Goal: Transaction & Acquisition: Purchase product/service

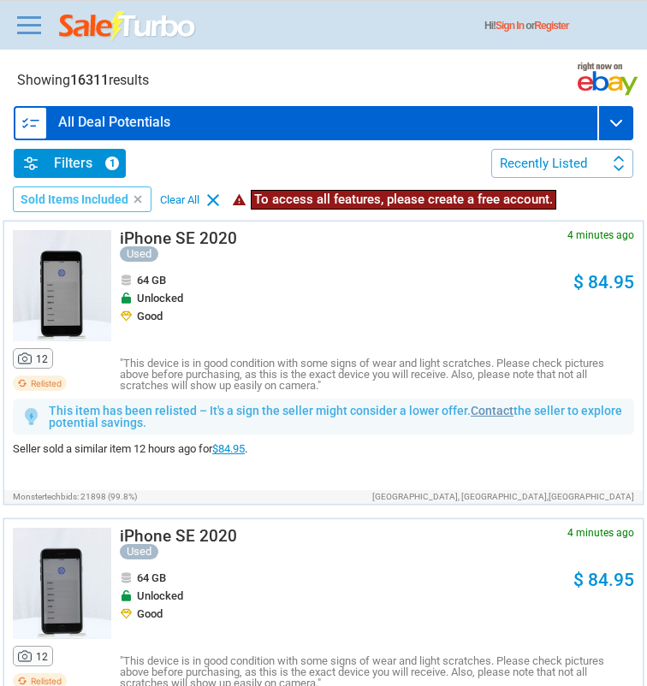
click at [34, 174] on div "Filters 1" at bounding box center [70, 163] width 112 height 29
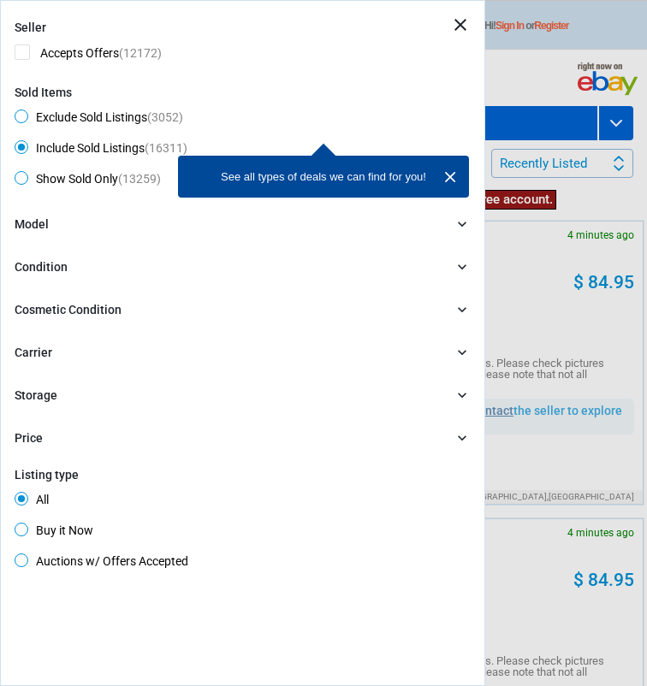
click at [85, 106] on div "Seller Accepts Offers (12172) Sold Items Exclude Sold Listings (3052) Include S…" at bounding box center [243, 106] width 456 height 171
click at [70, 110] on span "Exclude Sold Listings (3052)" at bounding box center [99, 120] width 169 height 21
click at [26, 110] on input "Exclude Sold Listings (3052)" at bounding box center [20, 115] width 11 height 11
radio input "true"
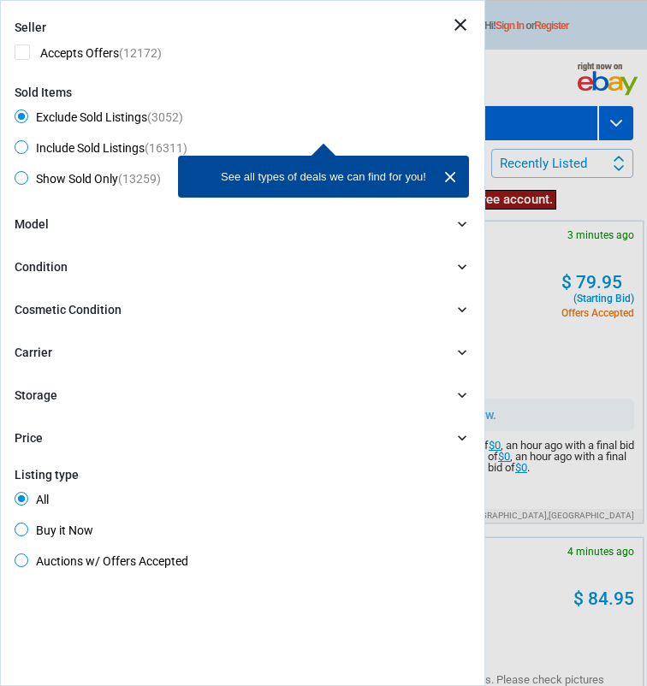
click at [44, 225] on div "Model" at bounding box center [32, 225] width 34 height 19
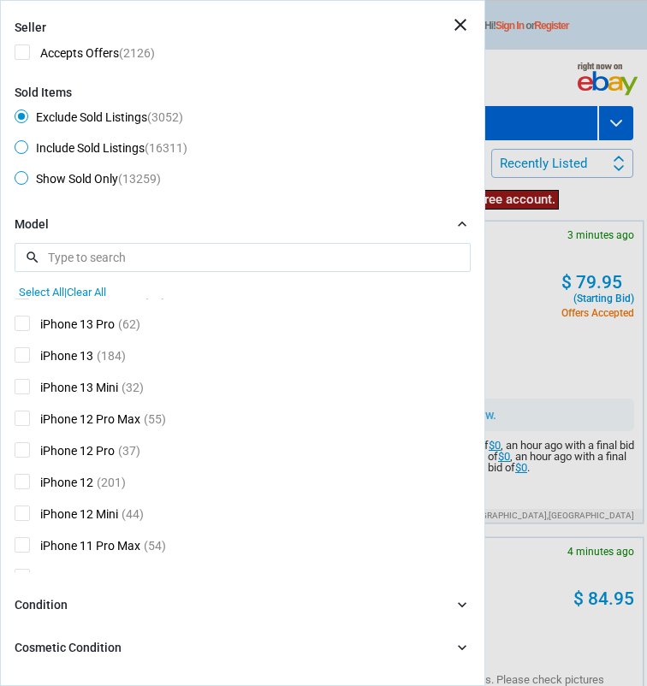
scroll to position [293, 0]
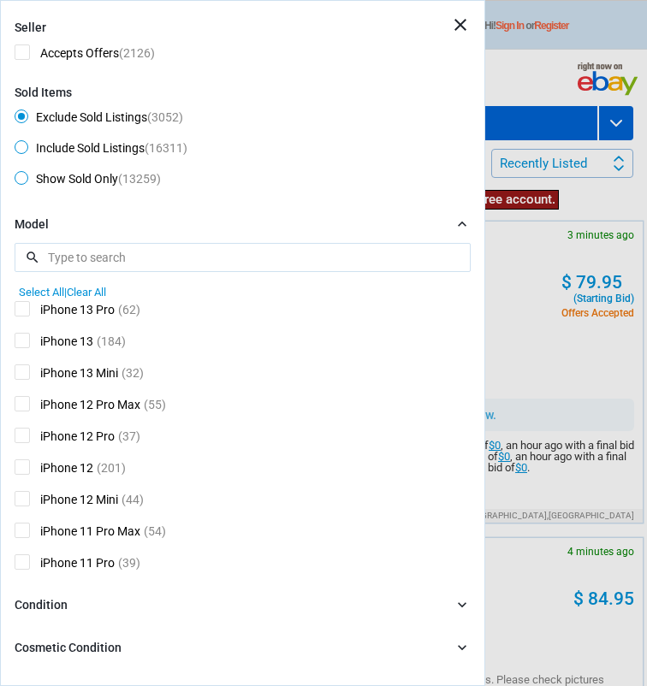
click at [66, 477] on span "iPhone 12" at bounding box center [54, 469] width 79 height 21
click at [26, 471] on input "iPhone 12" at bounding box center [20, 464] width 11 height 11
checkbox input "true"
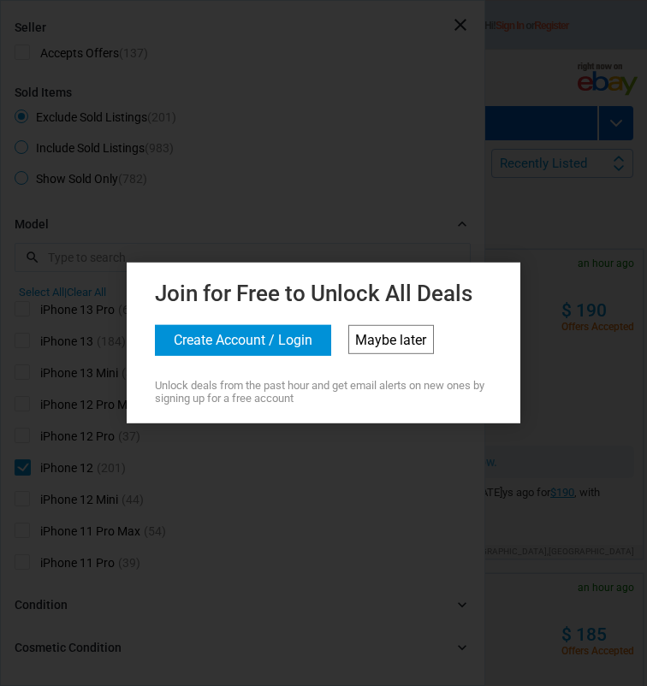
click at [425, 345] on link "Maybe later" at bounding box center [391, 339] width 86 height 29
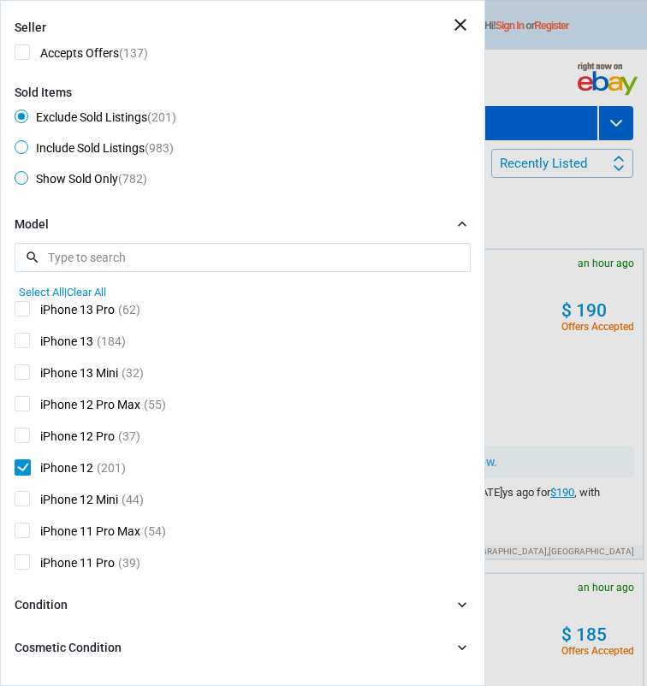
click at [50, 467] on span "iPhone 12" at bounding box center [54, 469] width 79 height 21
click at [26, 467] on input "iPhone 12" at bounding box center [20, 464] width 11 height 11
checkbox input "false"
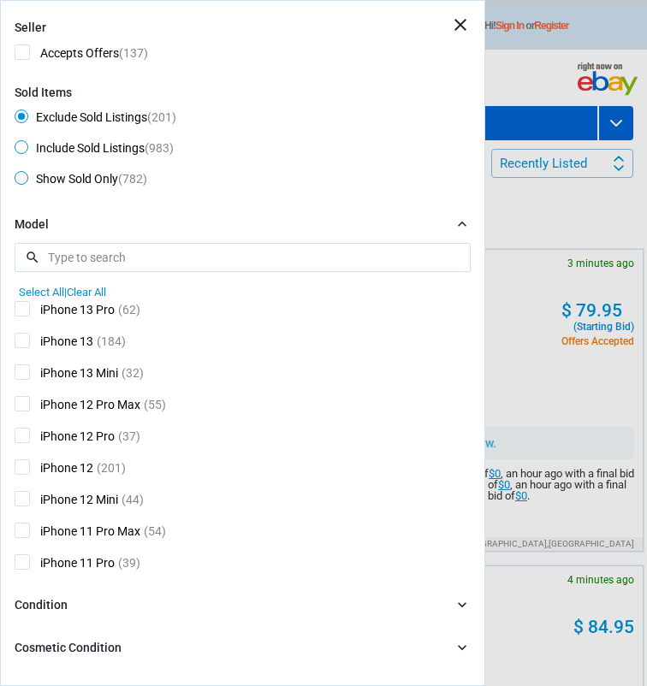
click at [116, 435] on div "iPhone 12 Pro (37)" at bounding box center [243, 438] width 456 height 21
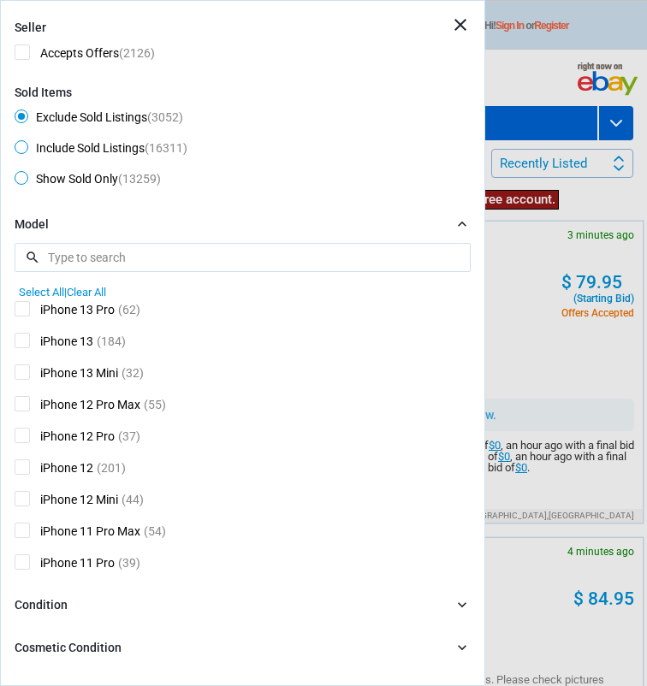
click at [60, 446] on span "iPhone 12 Pro" at bounding box center [65, 438] width 100 height 21
click at [26, 439] on input "iPhone 12 Pro" at bounding box center [20, 433] width 11 height 11
checkbox input "true"
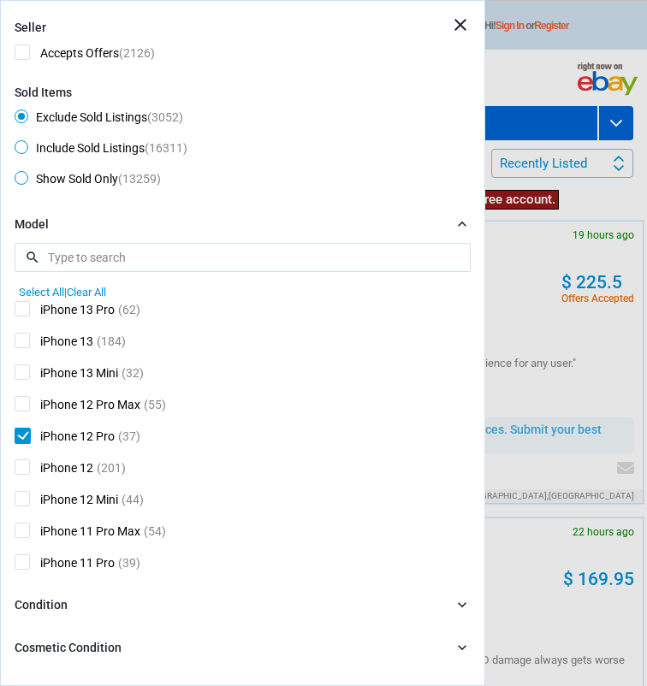
click at [145, 597] on div "Condition chevron_right" at bounding box center [243, 605] width 456 height 19
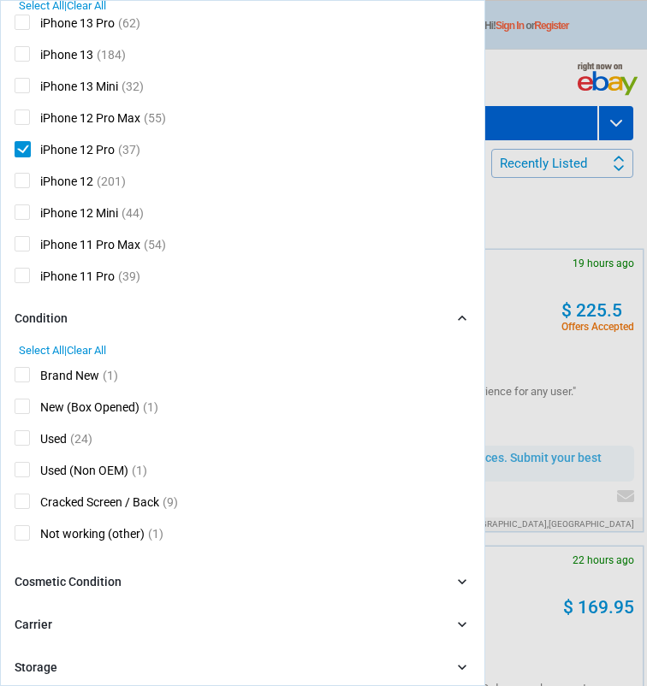
scroll to position [295, 0]
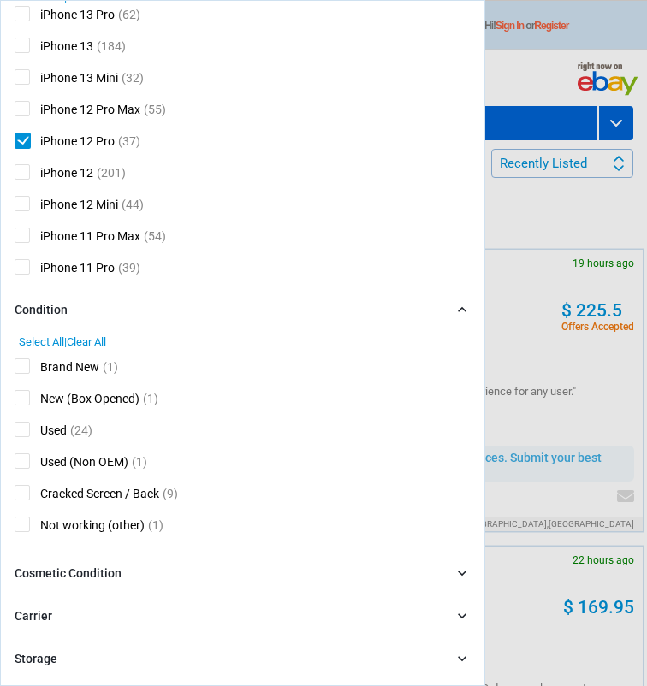
click at [43, 626] on div "Carrier" at bounding box center [34, 616] width 38 height 19
click at [80, 652] on span "Clear All" at bounding box center [86, 648] width 39 height 13
click at [78, 672] on span "Unlocked" at bounding box center [52, 675] width 74 height 21
click at [26, 672] on input "Unlocked" at bounding box center [20, 670] width 11 height 11
checkbox input "true"
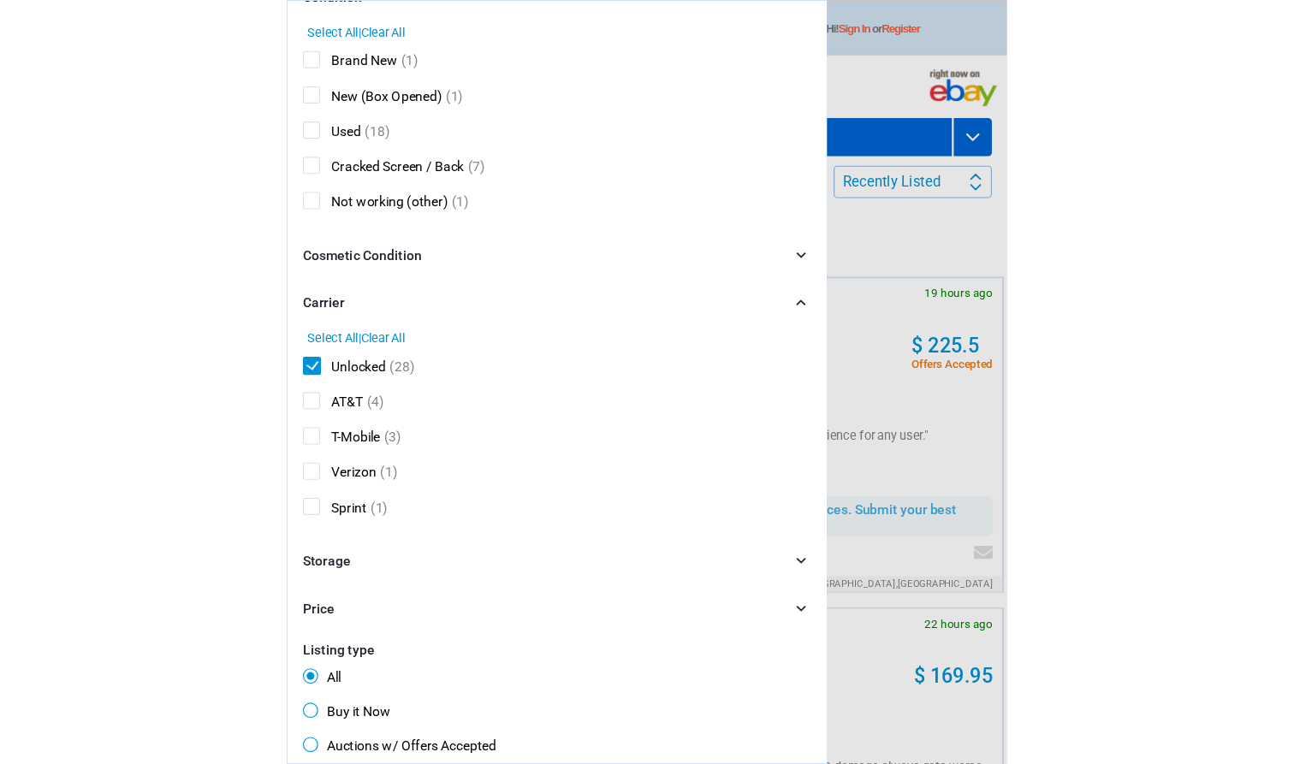
scroll to position [608, 0]
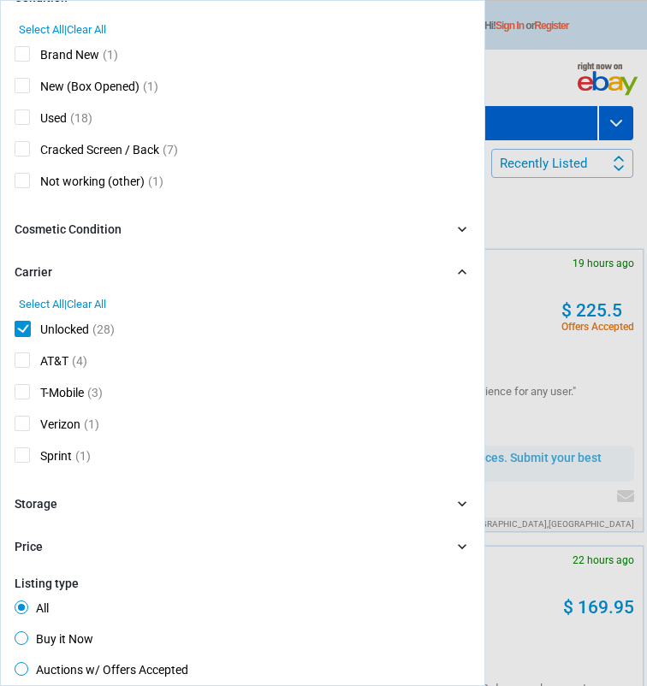
click at [80, 636] on span "Buy it Now" at bounding box center [54, 641] width 79 height 21
click at [26, 636] on input "Buy it Now" at bounding box center [20, 636] width 11 height 11
radio input "true"
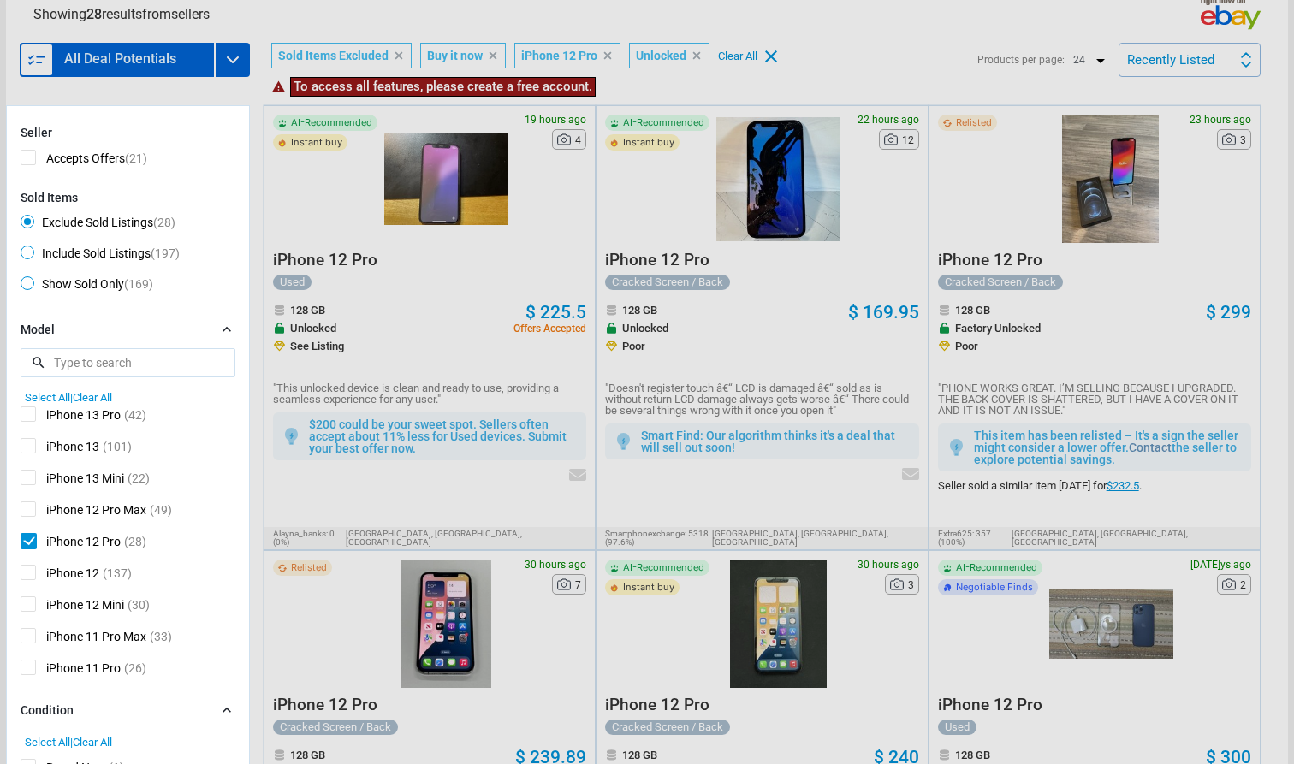
scroll to position [76, 0]
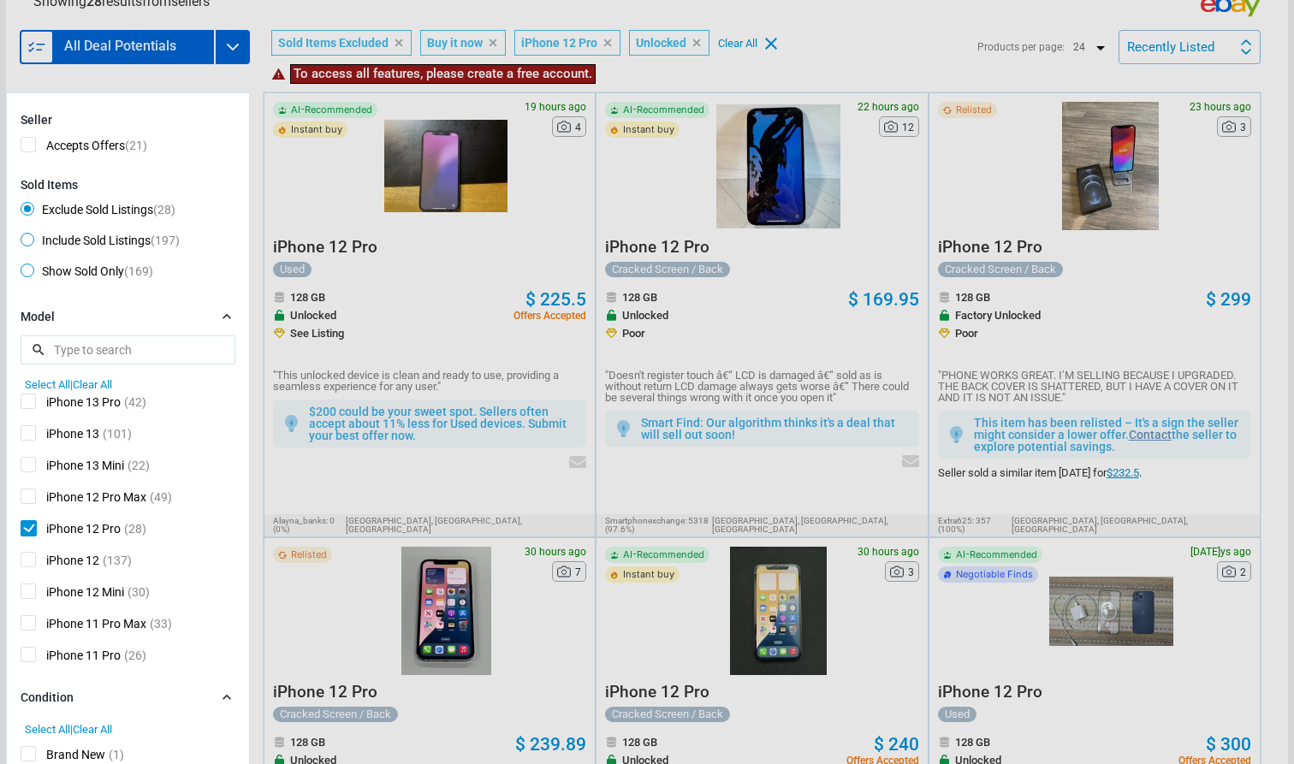
click at [646, 58] on div at bounding box center [647, 382] width 1294 height 764
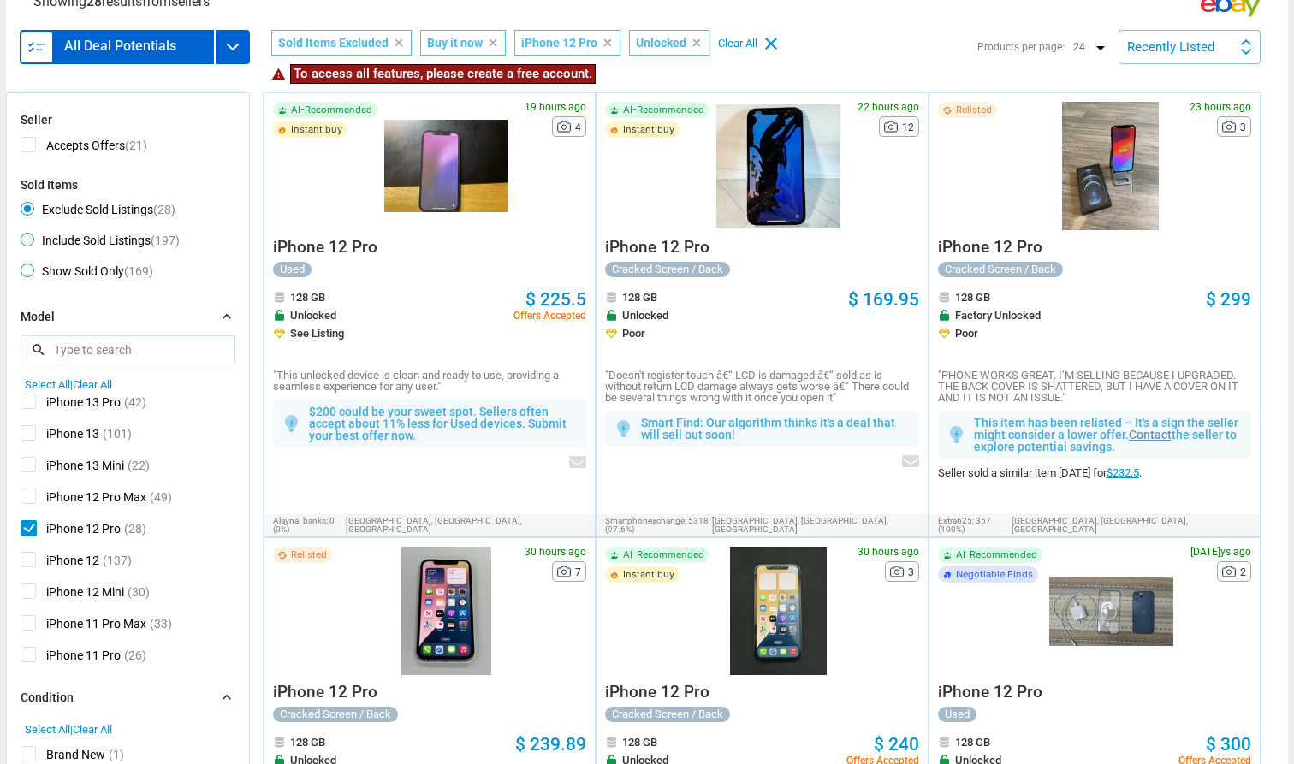
click at [646, 56] on div "Recently Listed Recently Listed Price (L) Price Drop Time" at bounding box center [1189, 47] width 142 height 34
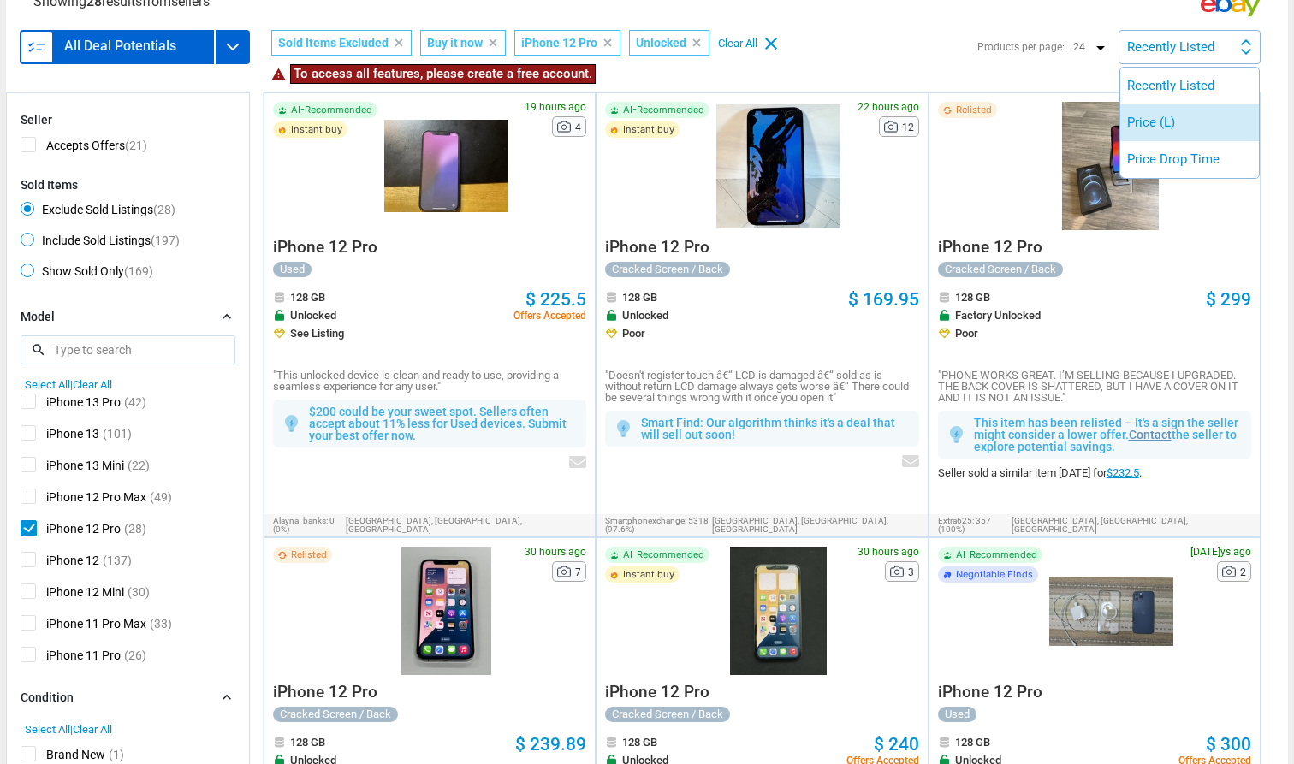
click at [646, 116] on li "Price (L)" at bounding box center [1189, 122] width 139 height 37
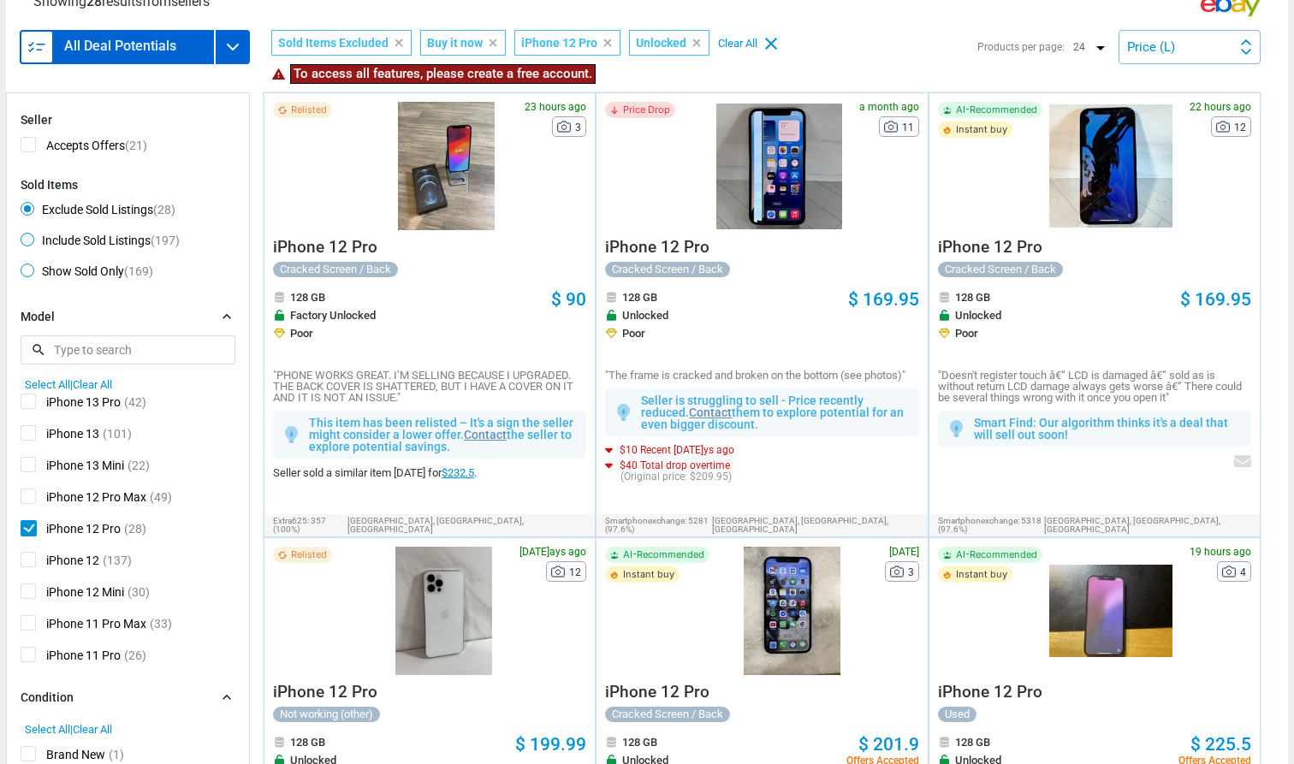
click at [43, 39] on img at bounding box center [36, 47] width 31 height 31
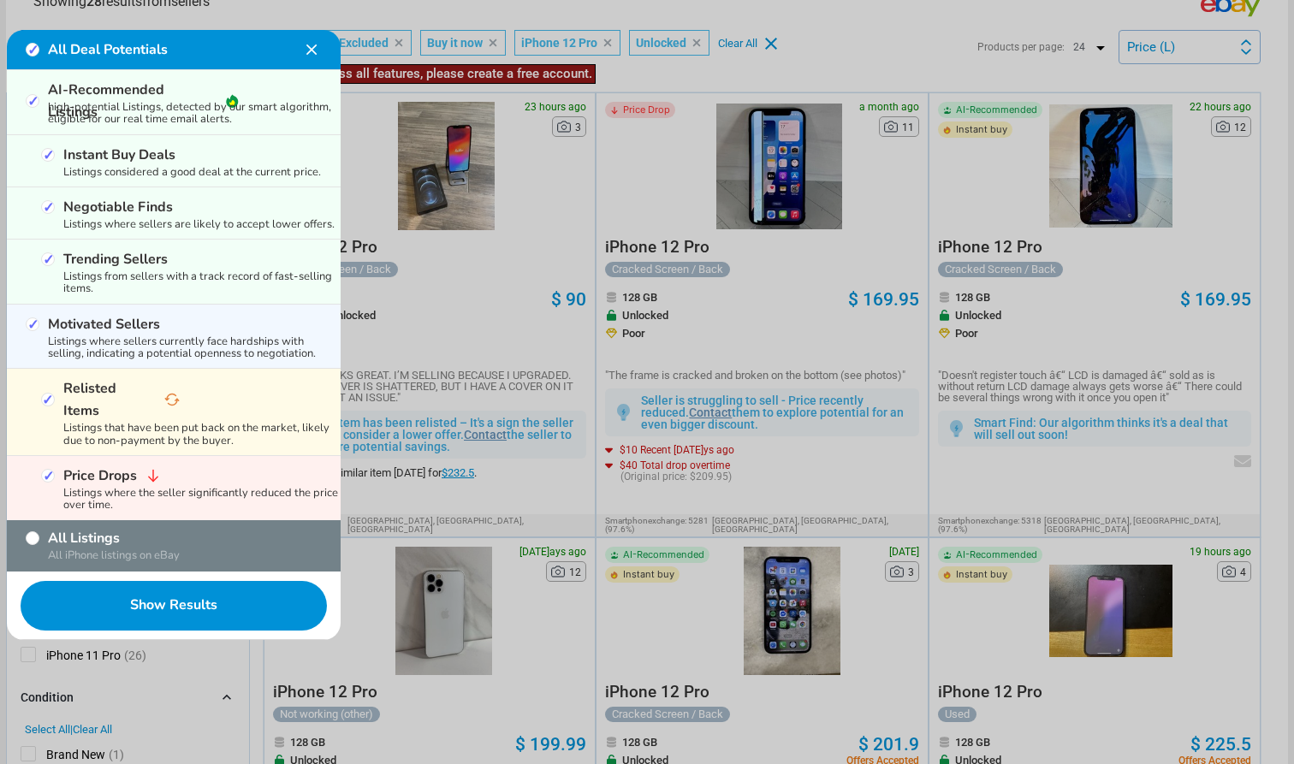
click at [84, 527] on label "All Listings" at bounding box center [132, 538] width 168 height 22
click at [39, 531] on input "All Listings" at bounding box center [33, 538] width 14 height 14
checkbox input "true"
checkbox input "false"
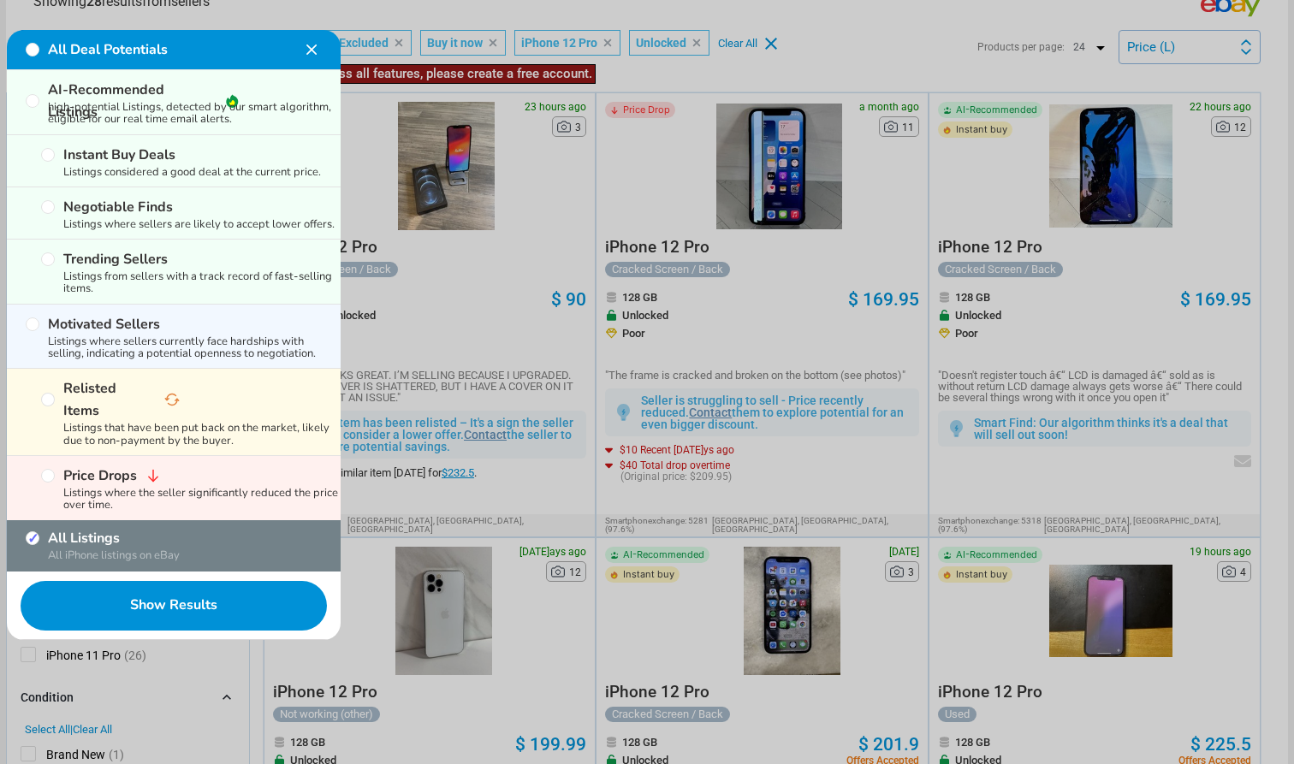
checkbox input "false"
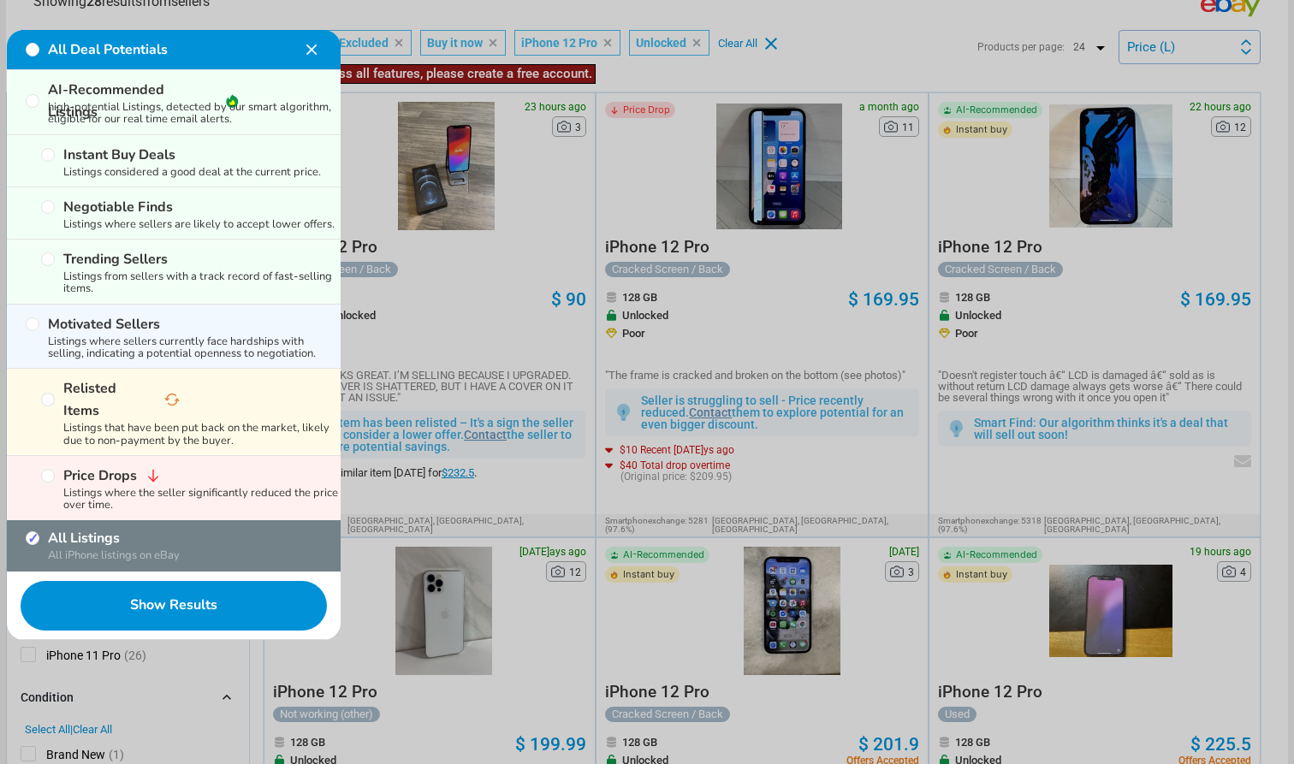
checkbox input "false"
click at [122, 573] on button "Show Results" at bounding box center [174, 606] width 334 height 68
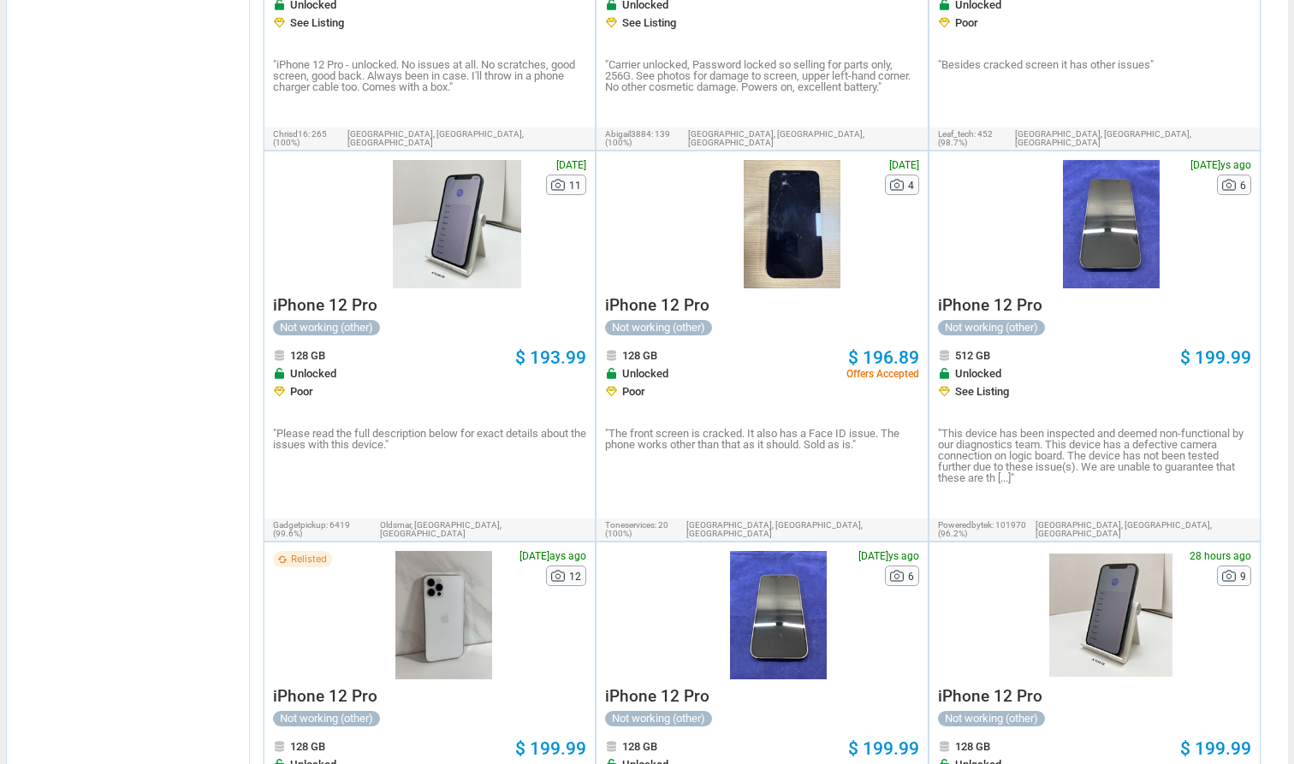
scroll to position [2092, 0]
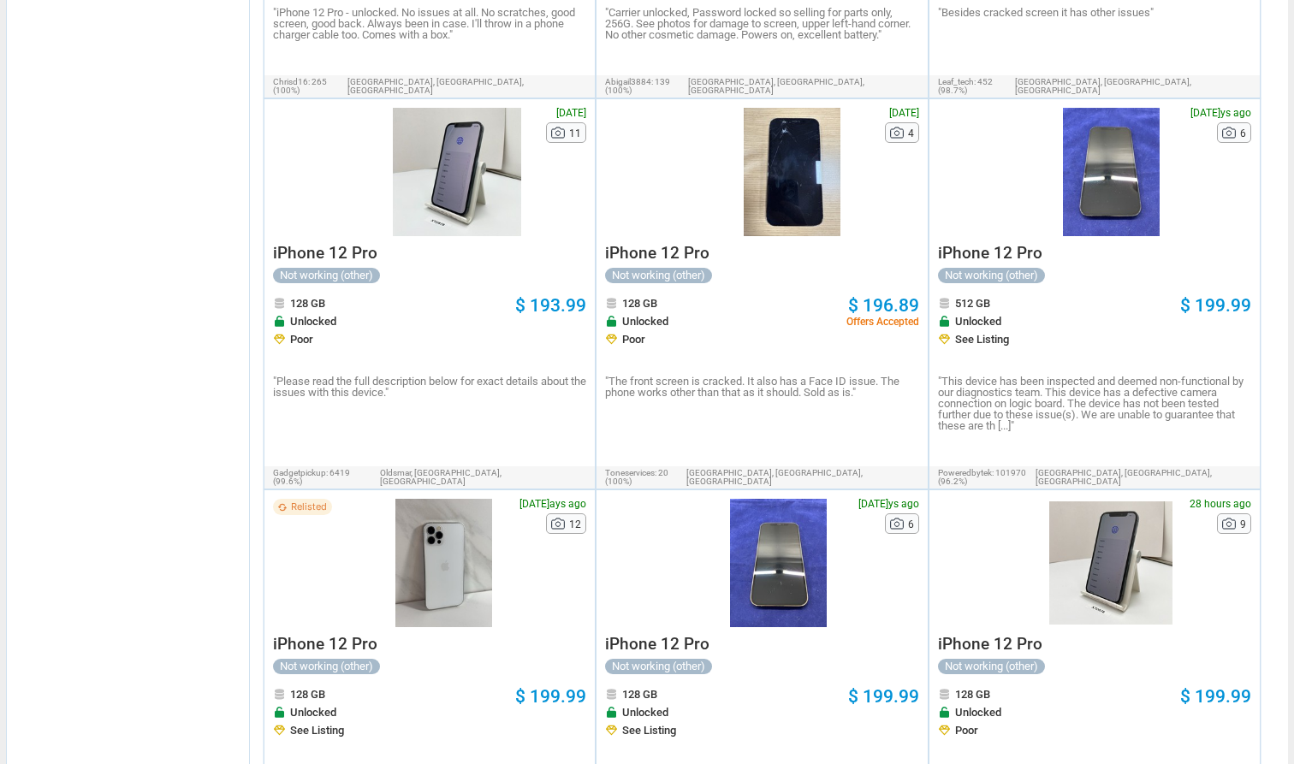
click at [477, 536] on div at bounding box center [443, 563] width 118 height 128
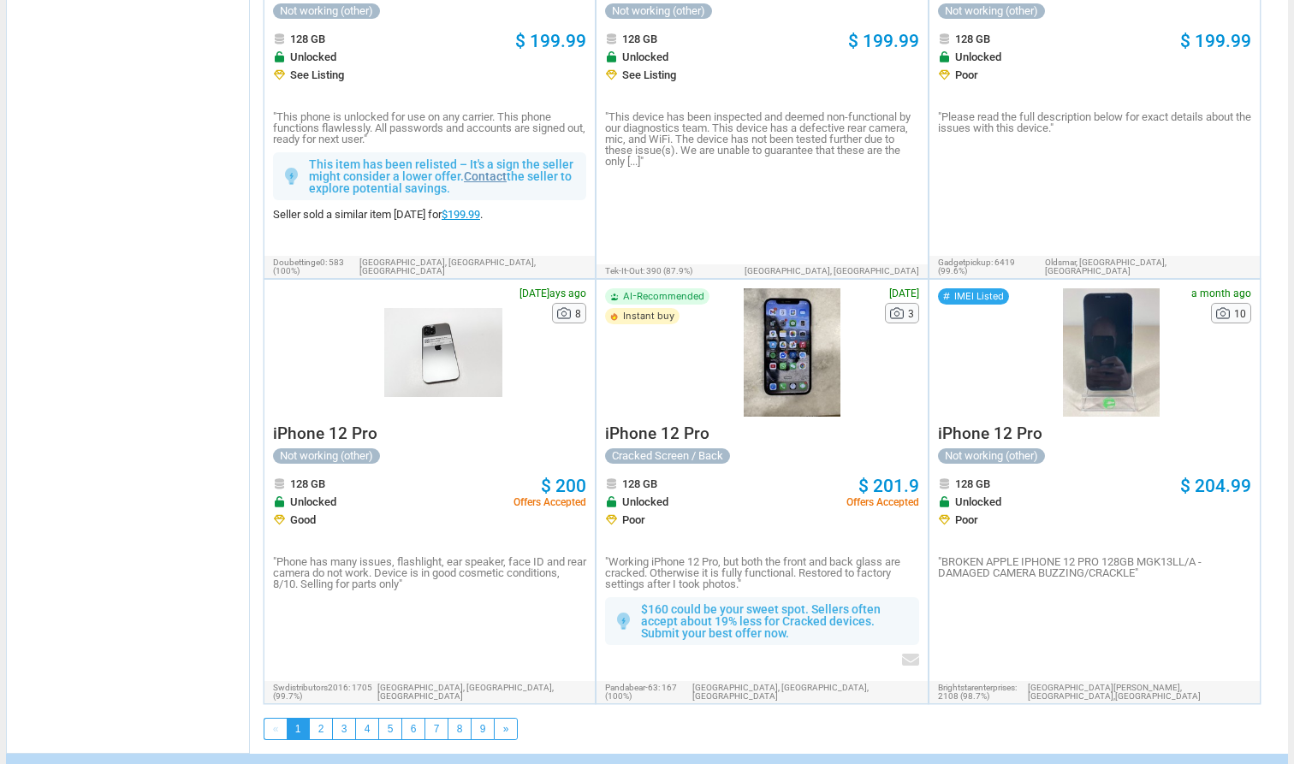
scroll to position [2777, 0]
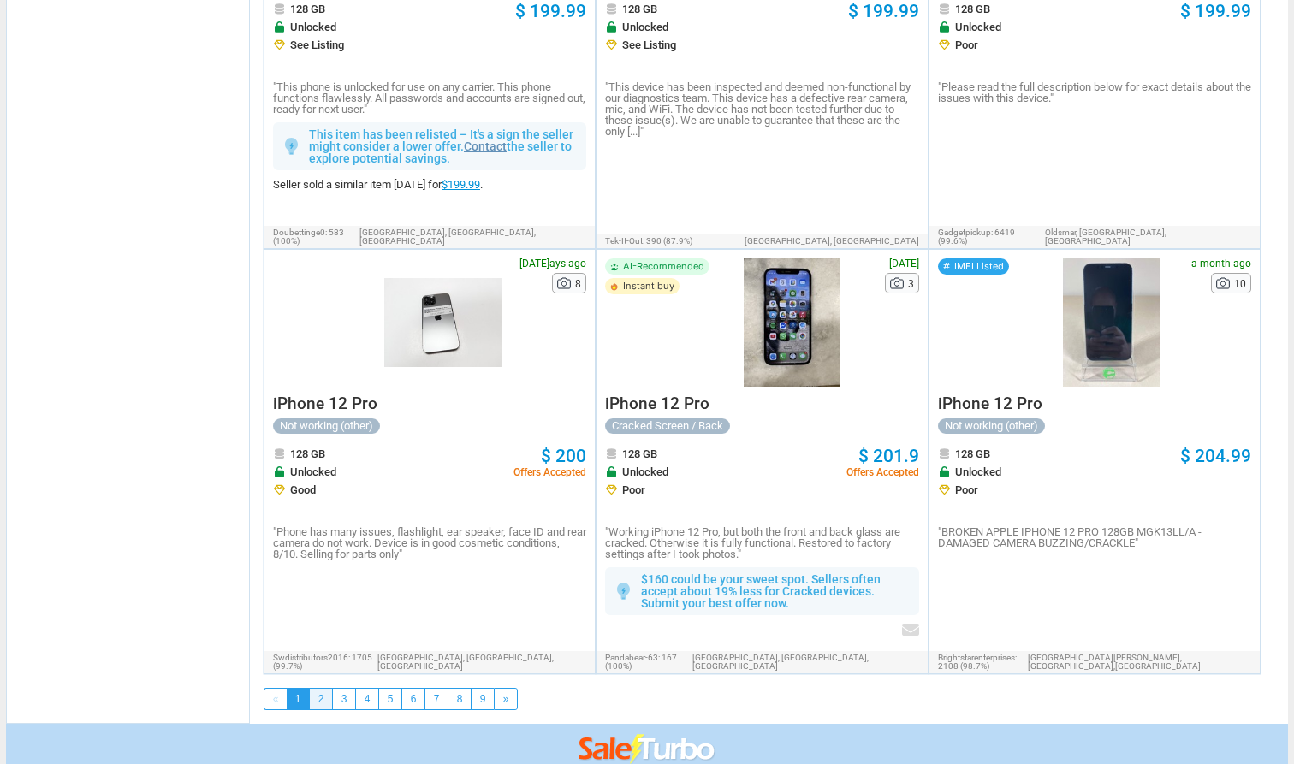
click at [320, 685] on link "2" at bounding box center [321, 699] width 22 height 21
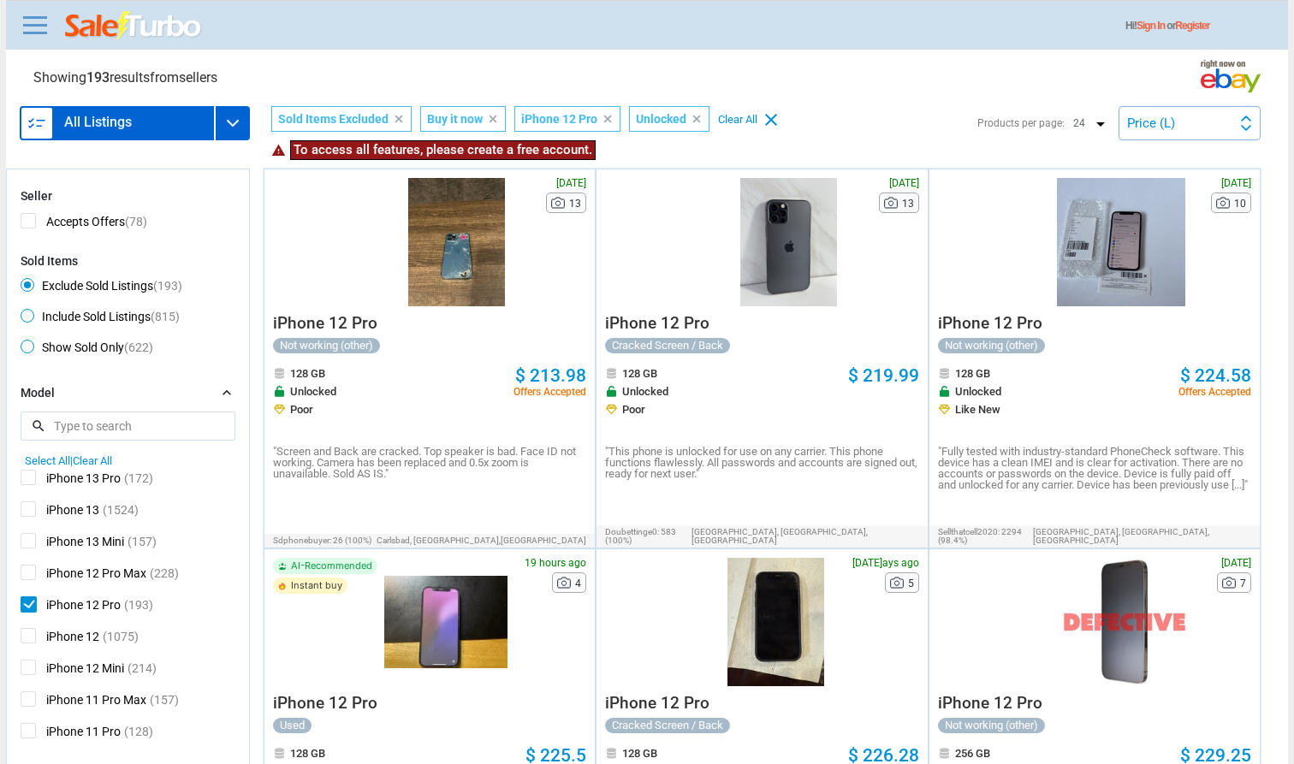
click at [75, 608] on span "iPhone 12 Pro" at bounding box center [71, 606] width 100 height 21
click at [32, 607] on input "iPhone 12 Pro" at bounding box center [26, 601] width 11 height 11
checkbox input "false"
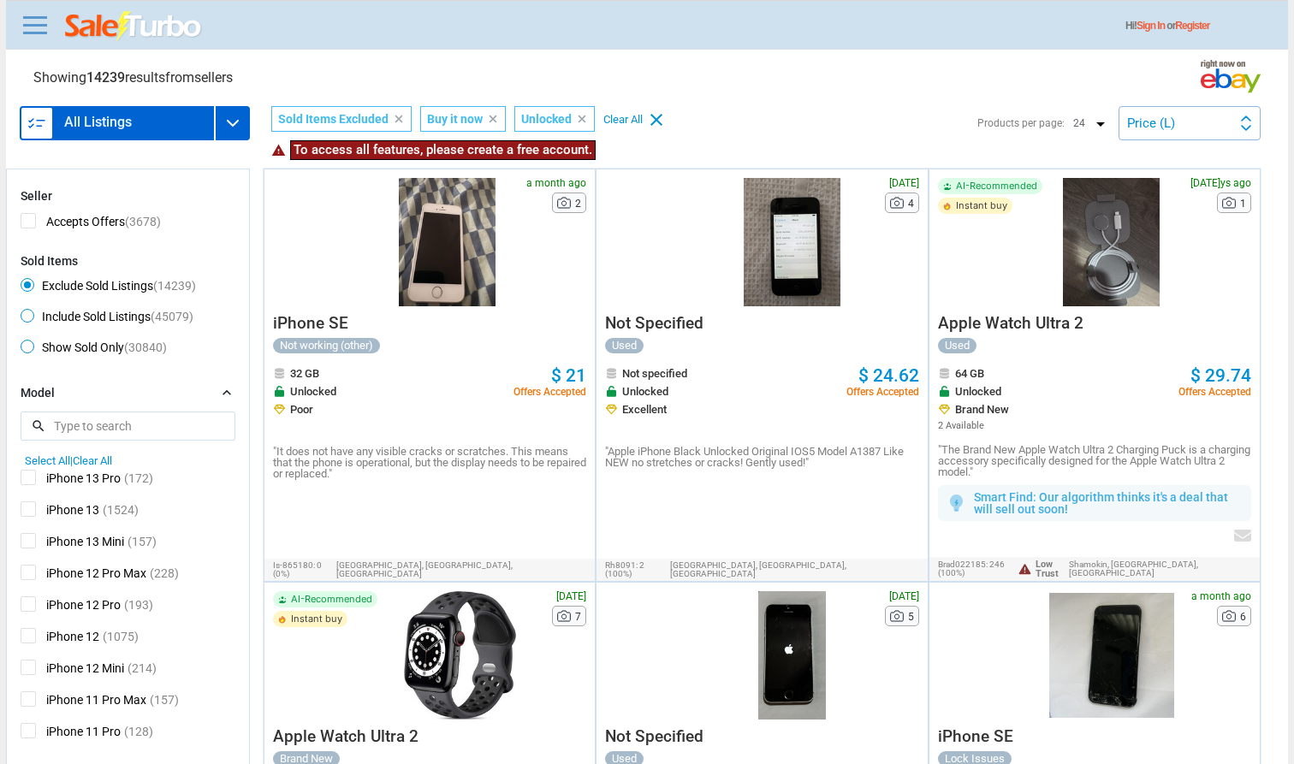
click at [82, 572] on span "iPhone 12 Pro Max" at bounding box center [84, 575] width 126 height 21
click at [32, 572] on input "iPhone 12 Pro Max" at bounding box center [26, 570] width 11 height 11
checkbox input "true"
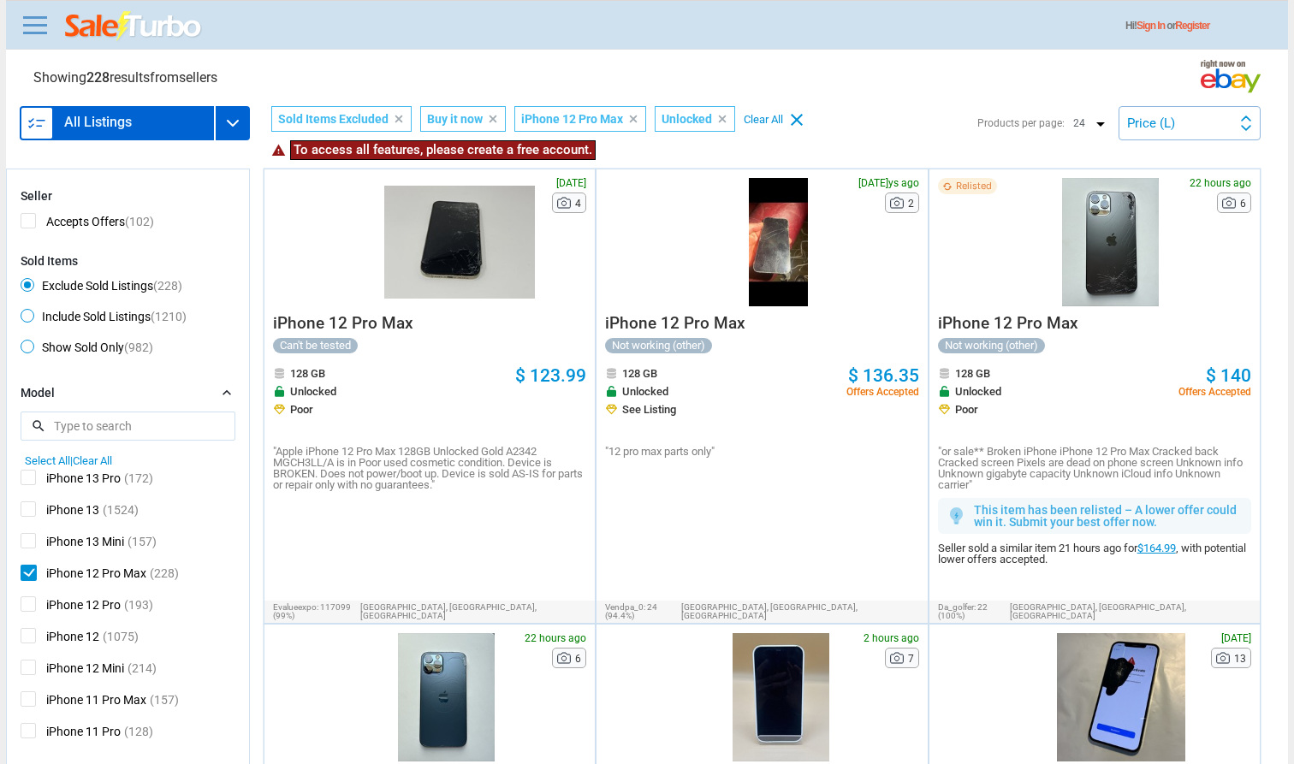
click at [239, 125] on img at bounding box center [232, 123] width 21 height 21
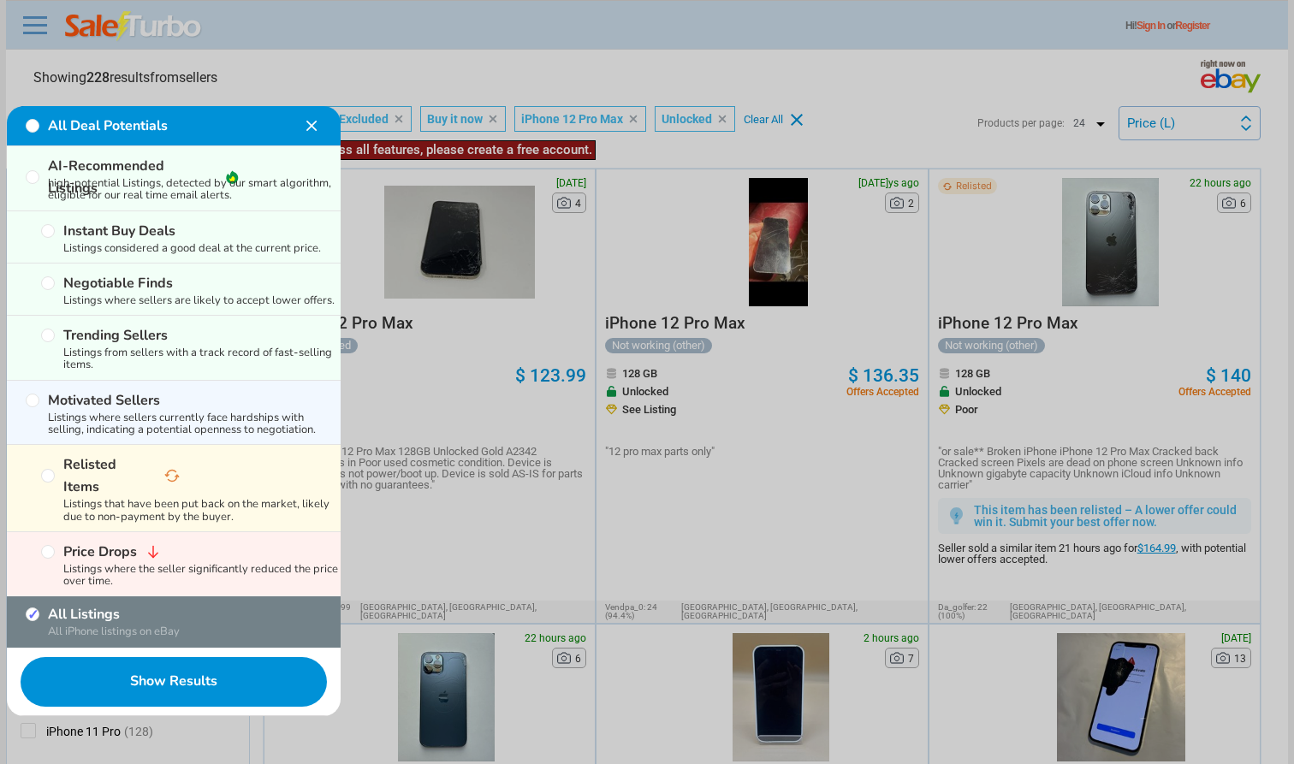
click at [313, 122] on img at bounding box center [311, 126] width 21 height 21
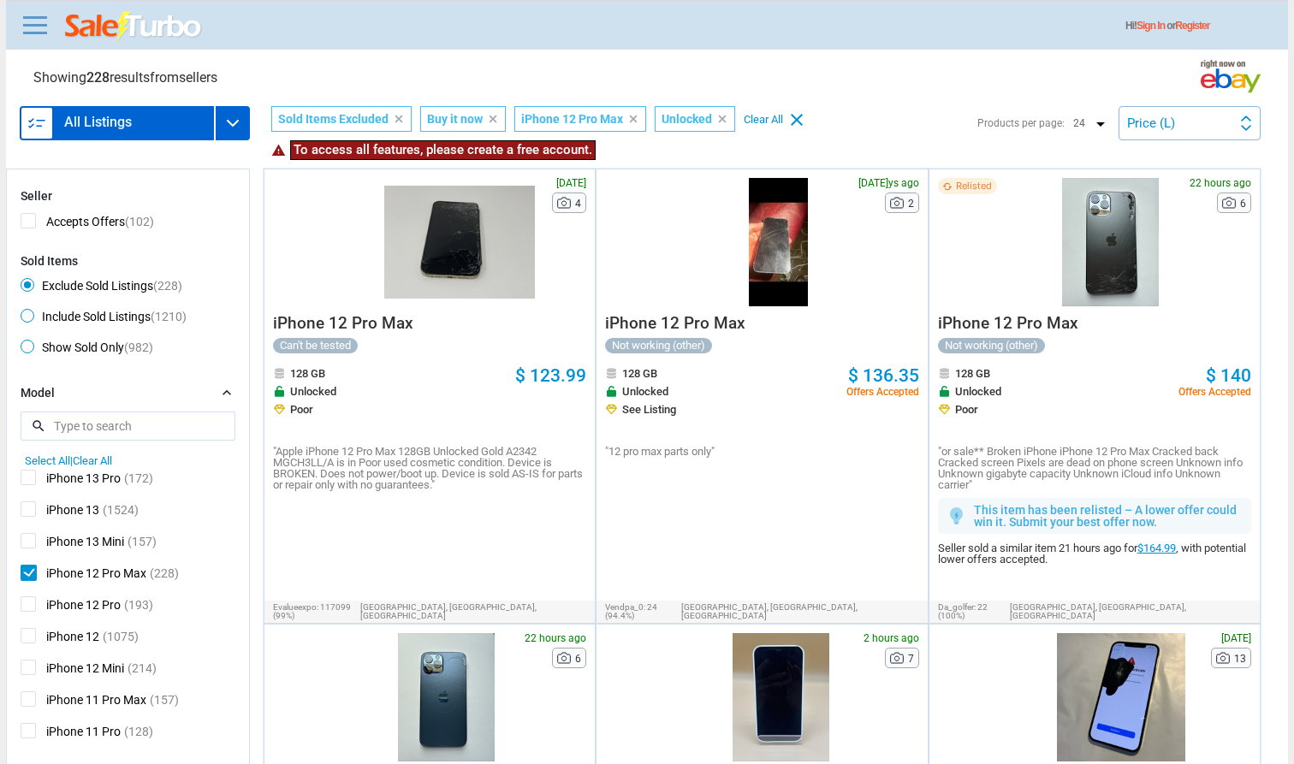
click at [246, 125] on div at bounding box center [233, 123] width 34 height 34
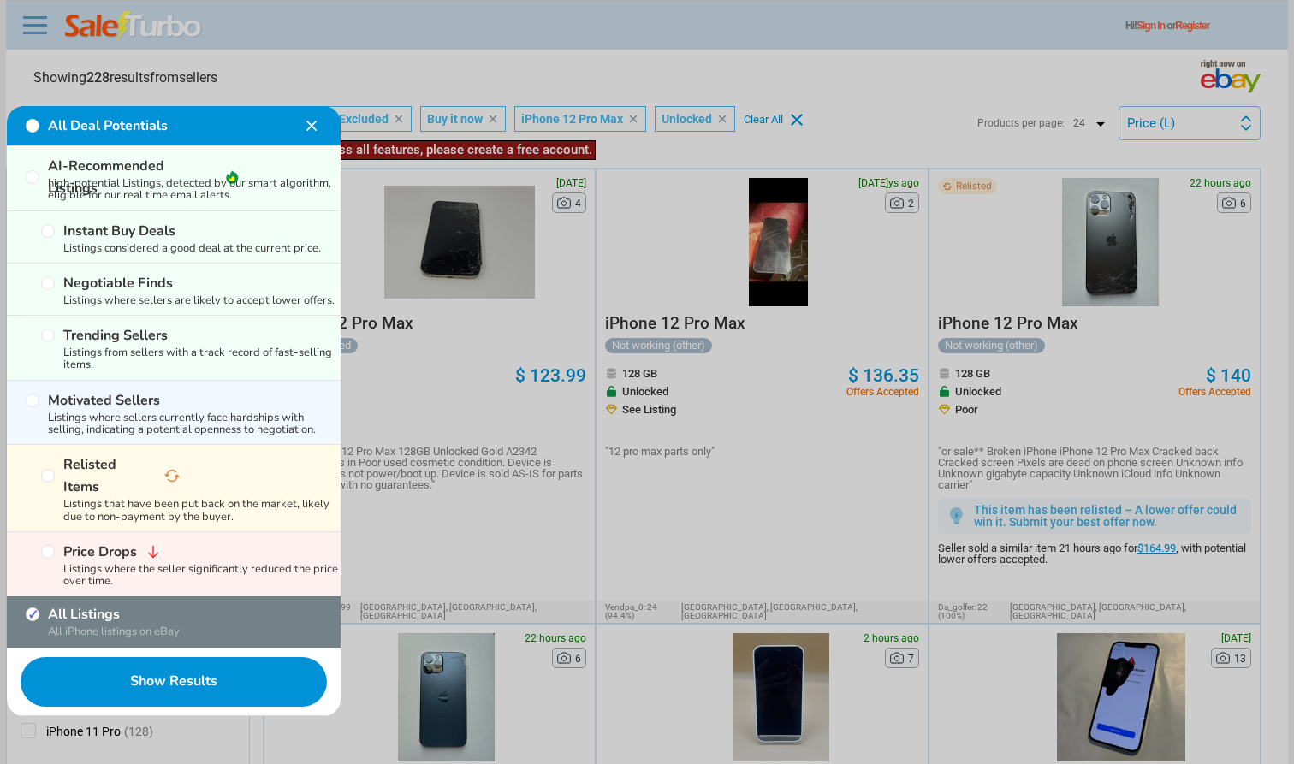
click at [396, 39] on div at bounding box center [647, 382] width 1294 height 764
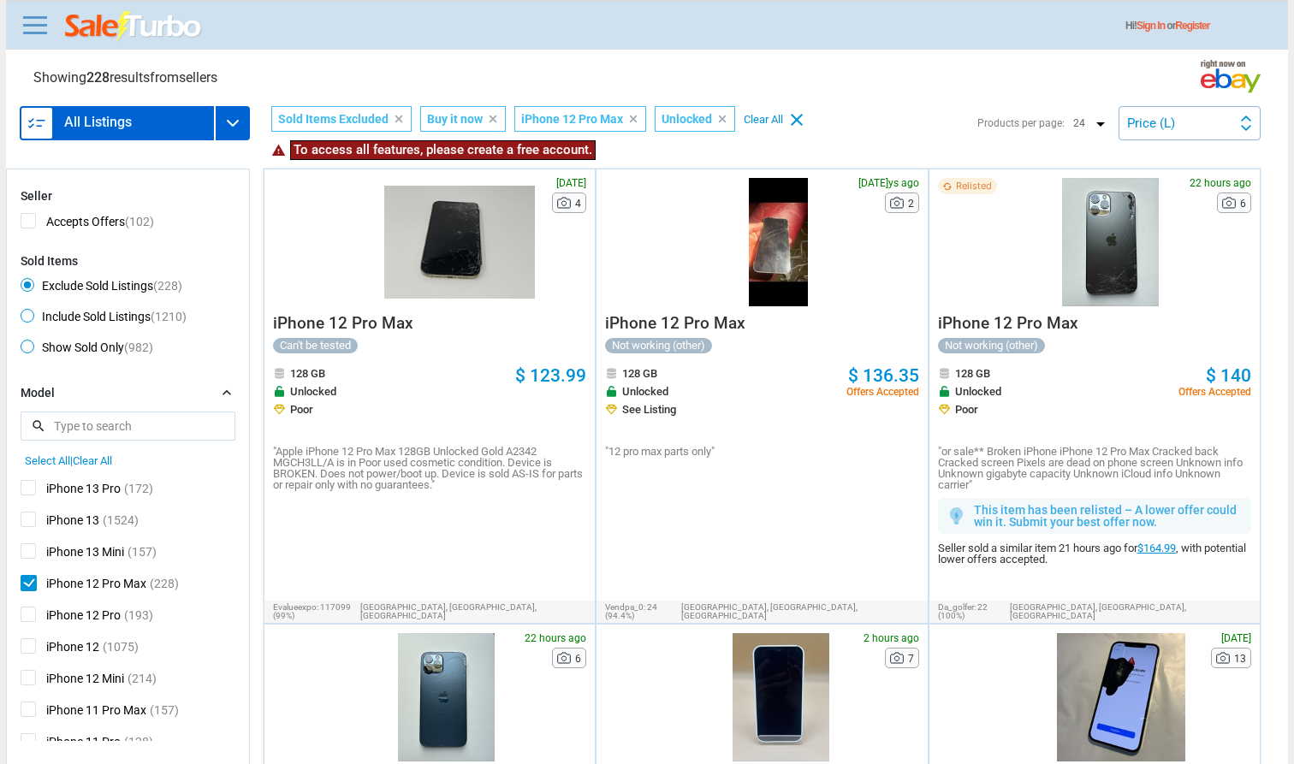
scroll to position [281, 0]
click at [67, 588] on span "iPhone 12 Pro Max" at bounding box center [84, 586] width 126 height 21
click at [32, 587] on input "iPhone 12 Pro Max" at bounding box center [26, 581] width 11 height 11
checkbox input "false"
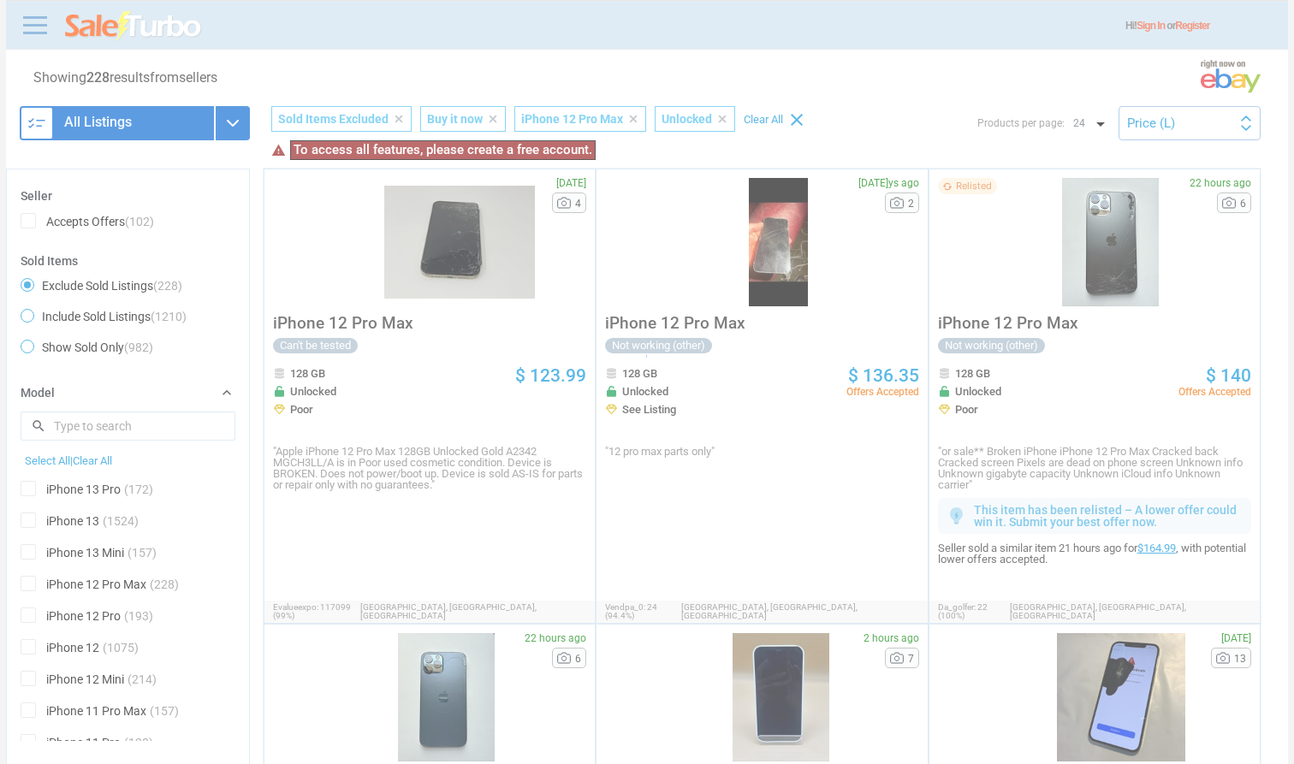
click at [67, 588] on div at bounding box center [647, 382] width 1294 height 764
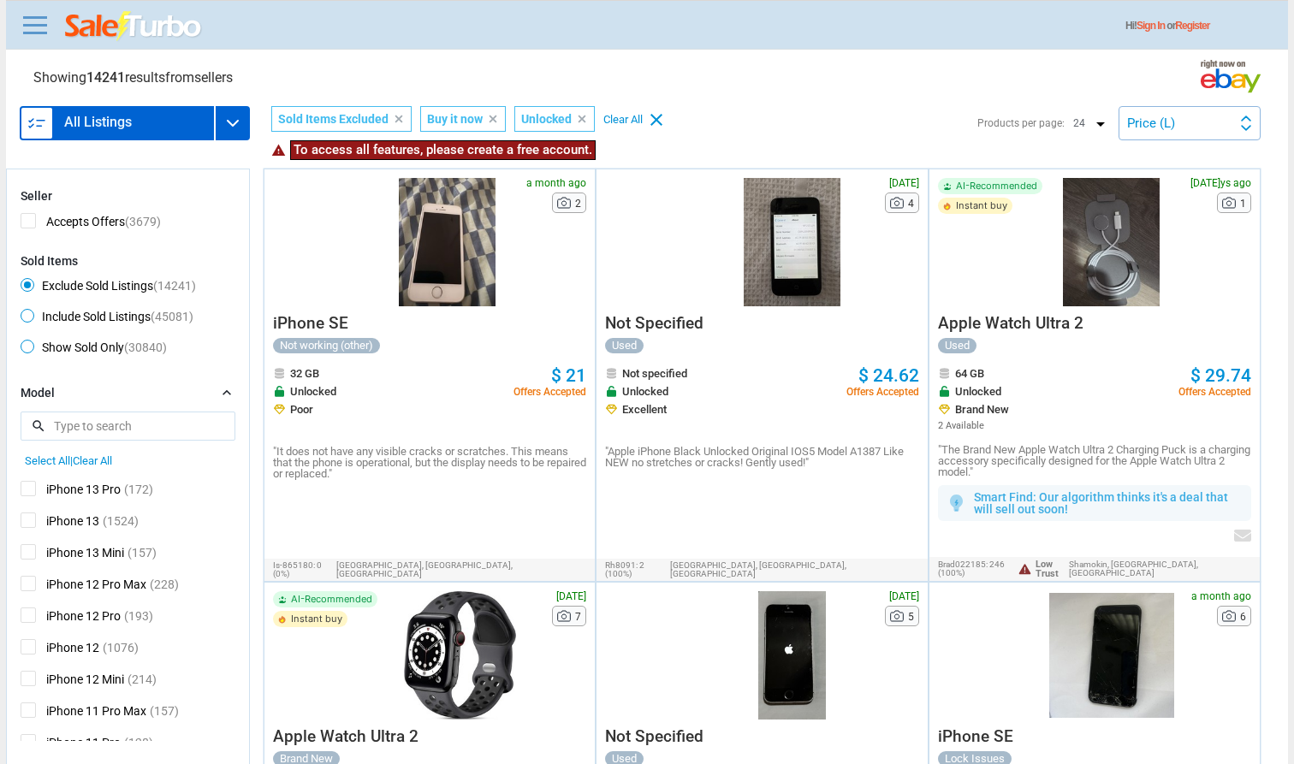
click at [74, 515] on span "iPhone 13" at bounding box center [60, 522] width 79 height 21
click at [32, 515] on input "iPhone 13" at bounding box center [26, 517] width 11 height 11
checkbox input "true"
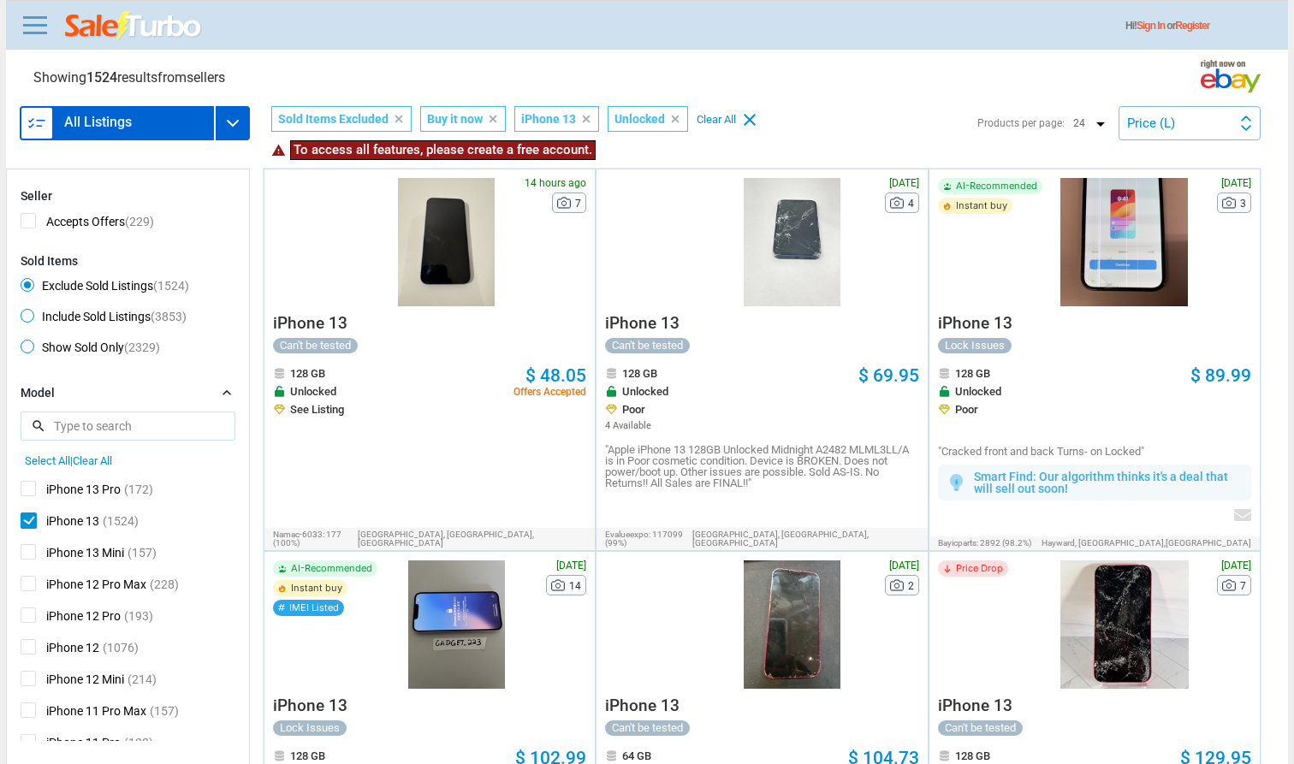
click at [74, 515] on span "iPhone 13" at bounding box center [60, 522] width 79 height 21
click at [32, 515] on input "iPhone 13" at bounding box center [26, 517] width 11 height 11
checkbox input "false"
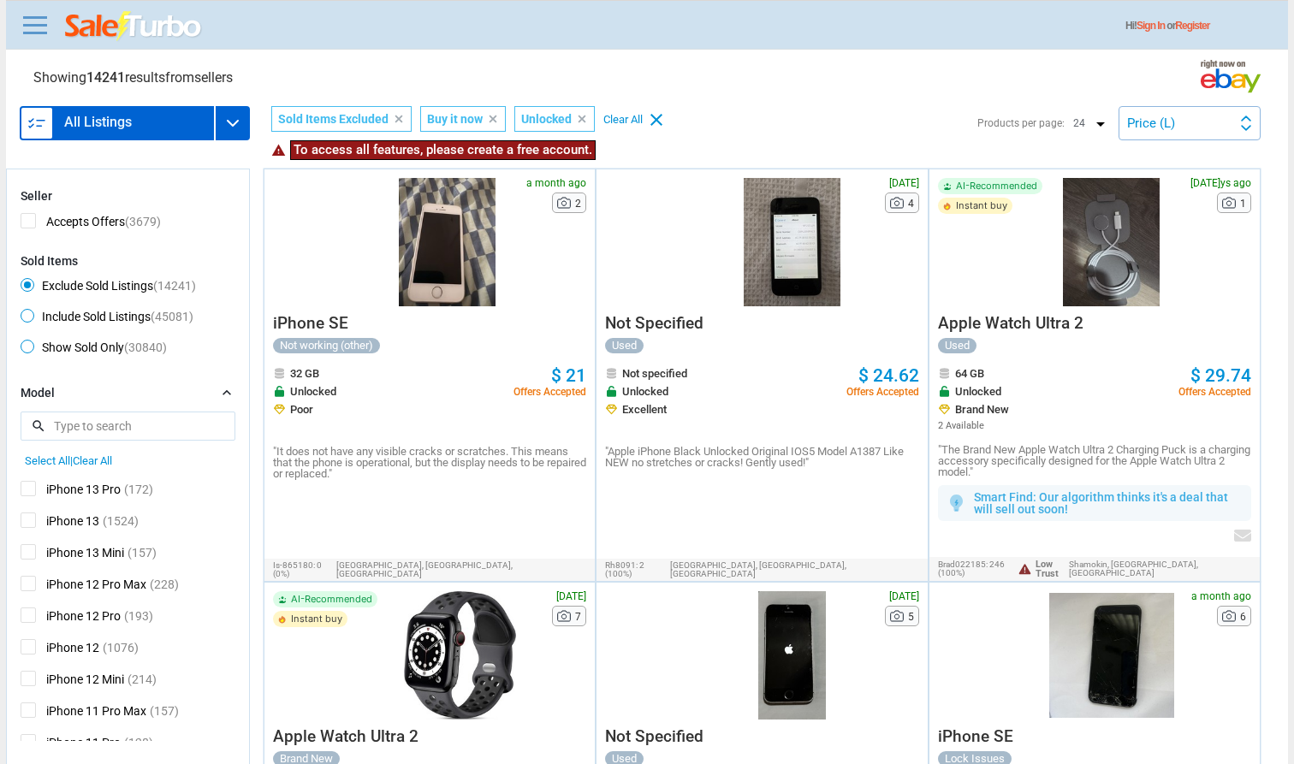
click at [50, 654] on span "iPhone 12" at bounding box center [60, 649] width 79 height 21
click at [32, 650] on input "iPhone 12" at bounding box center [26, 644] width 11 height 11
checkbox input "true"
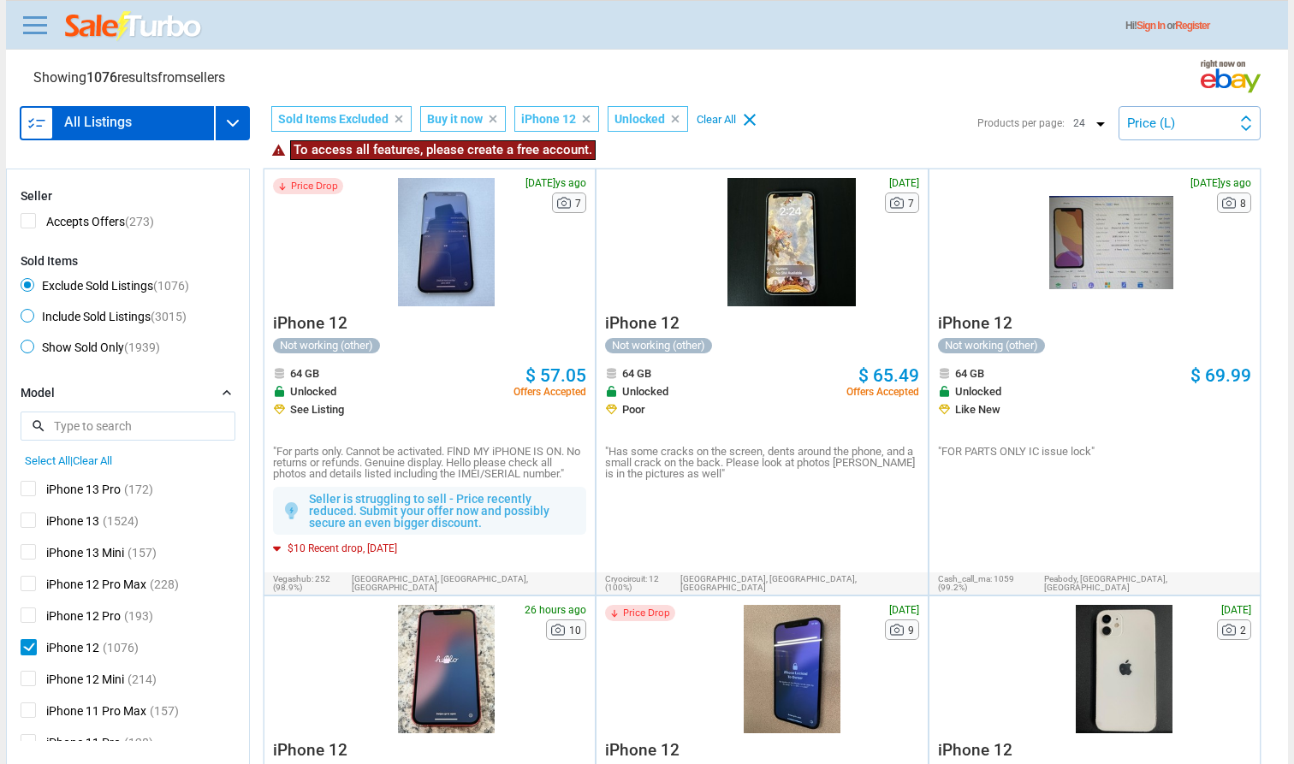
click at [646, 138] on div "Price (L) Recently Listed Price (L) Price Drop Time" at bounding box center [1189, 123] width 142 height 34
click at [646, 147] on div at bounding box center [647, 382] width 1294 height 764
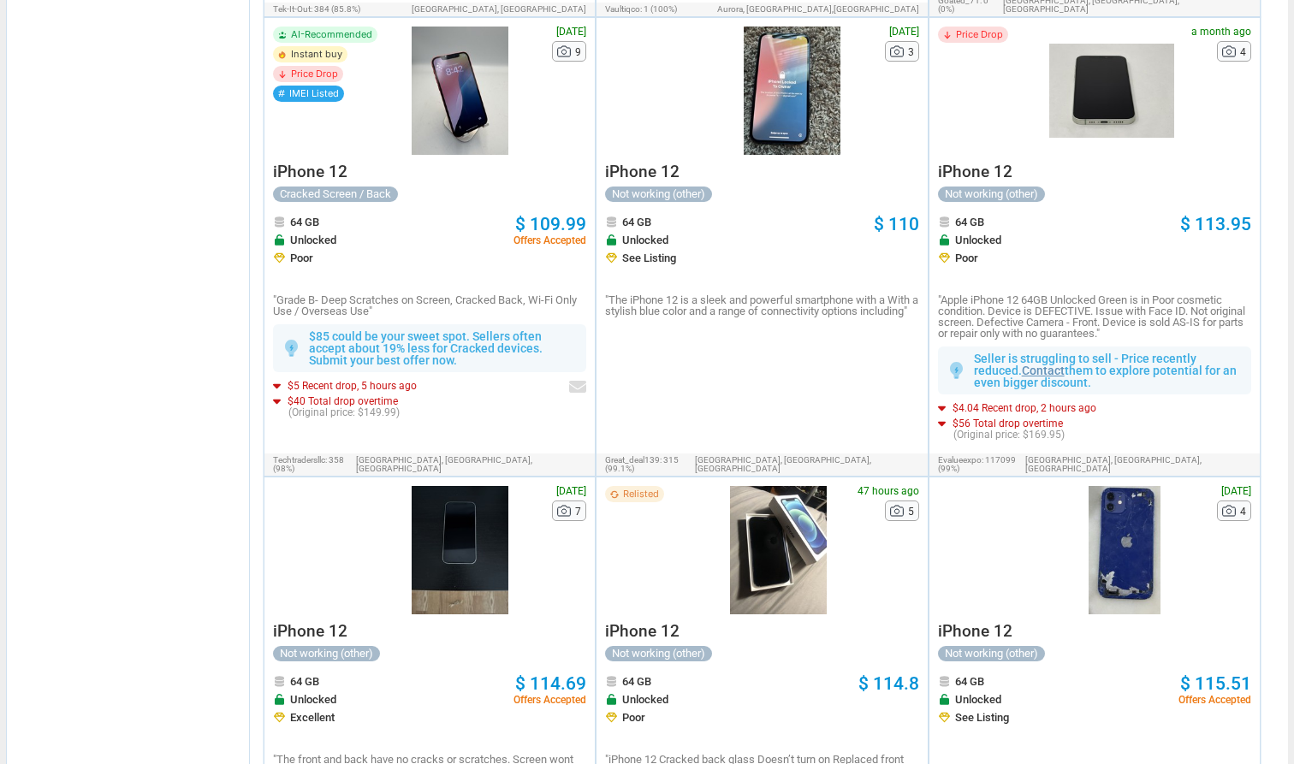
scroll to position [2260, 0]
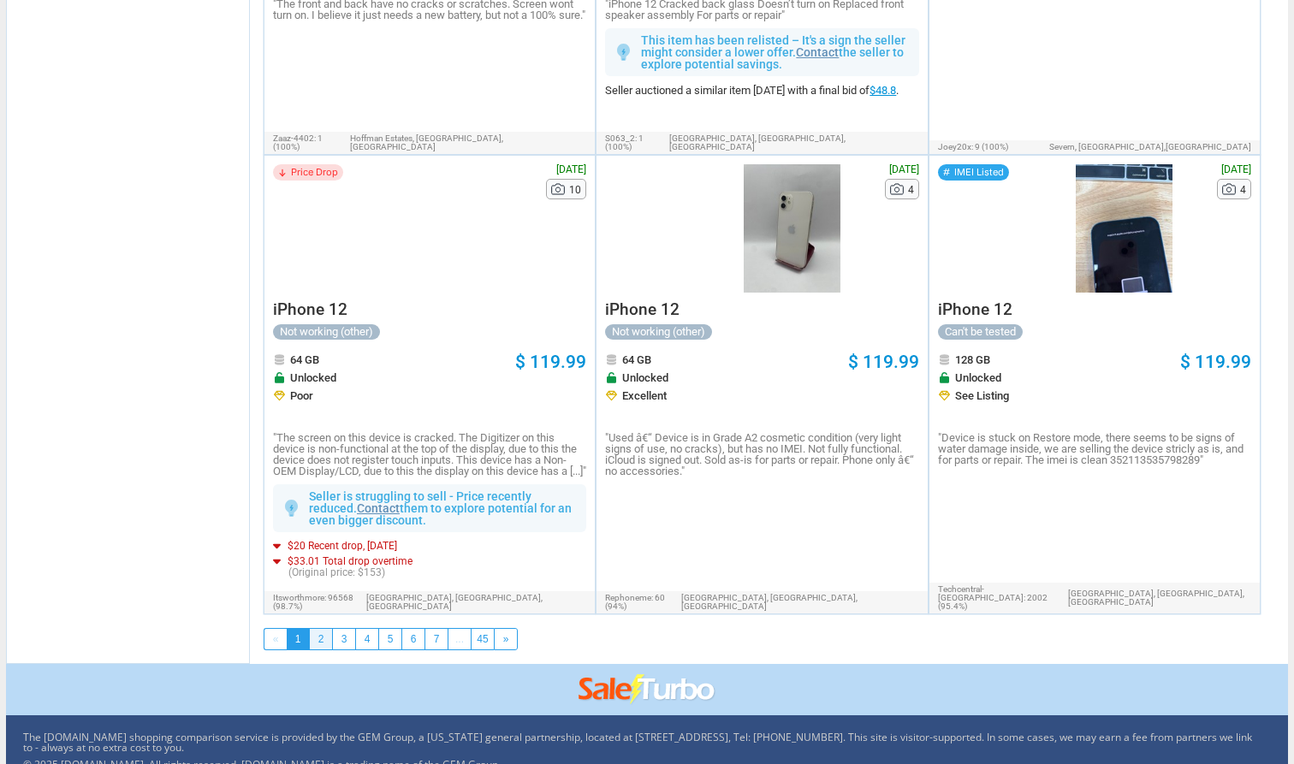
click at [320, 629] on link "2" at bounding box center [321, 639] width 22 height 21
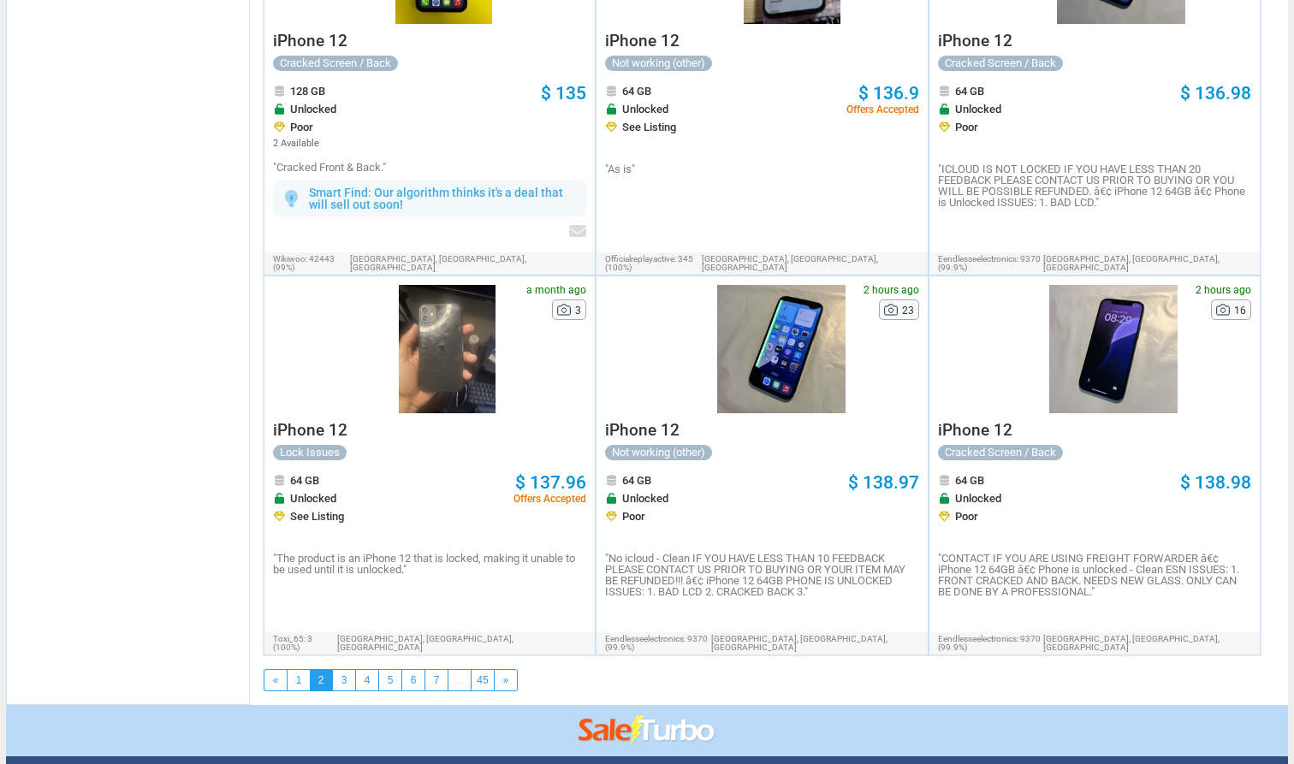
scroll to position [2583, 0]
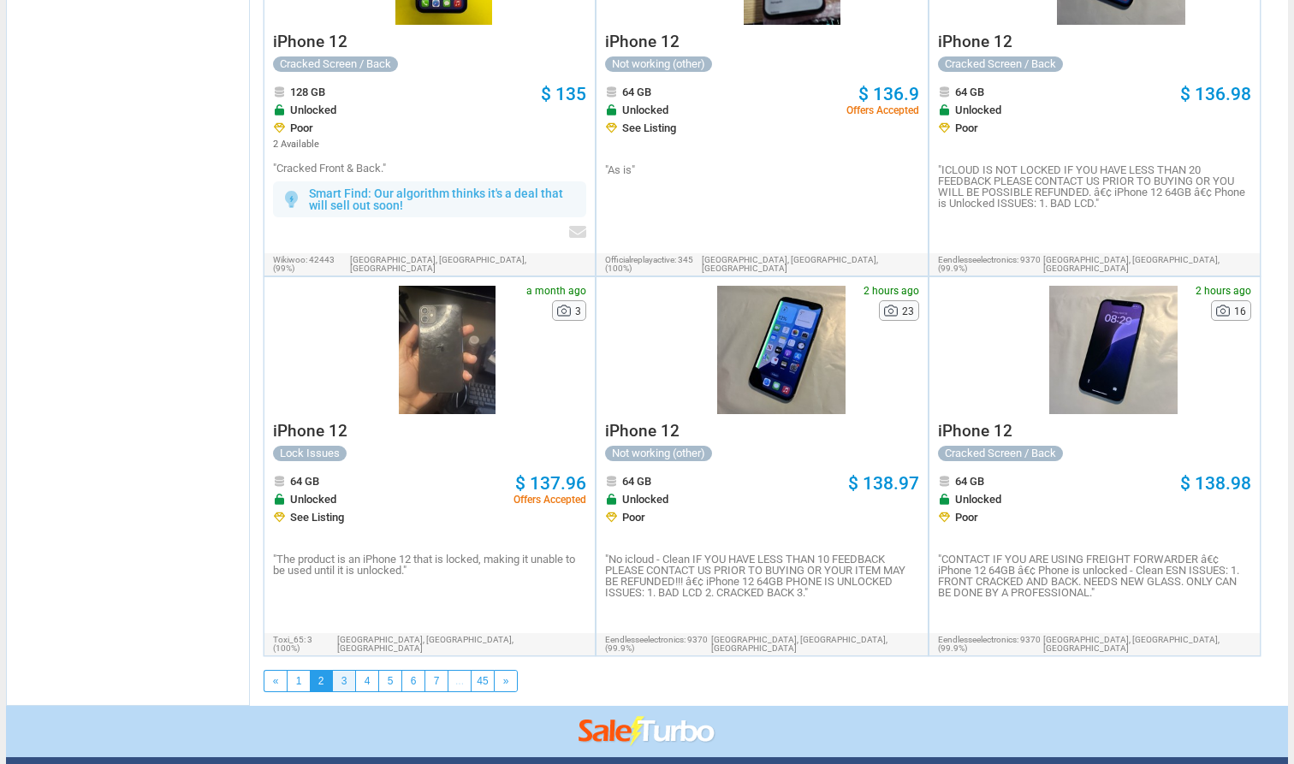
click at [345, 671] on link "3" at bounding box center [344, 681] width 22 height 21
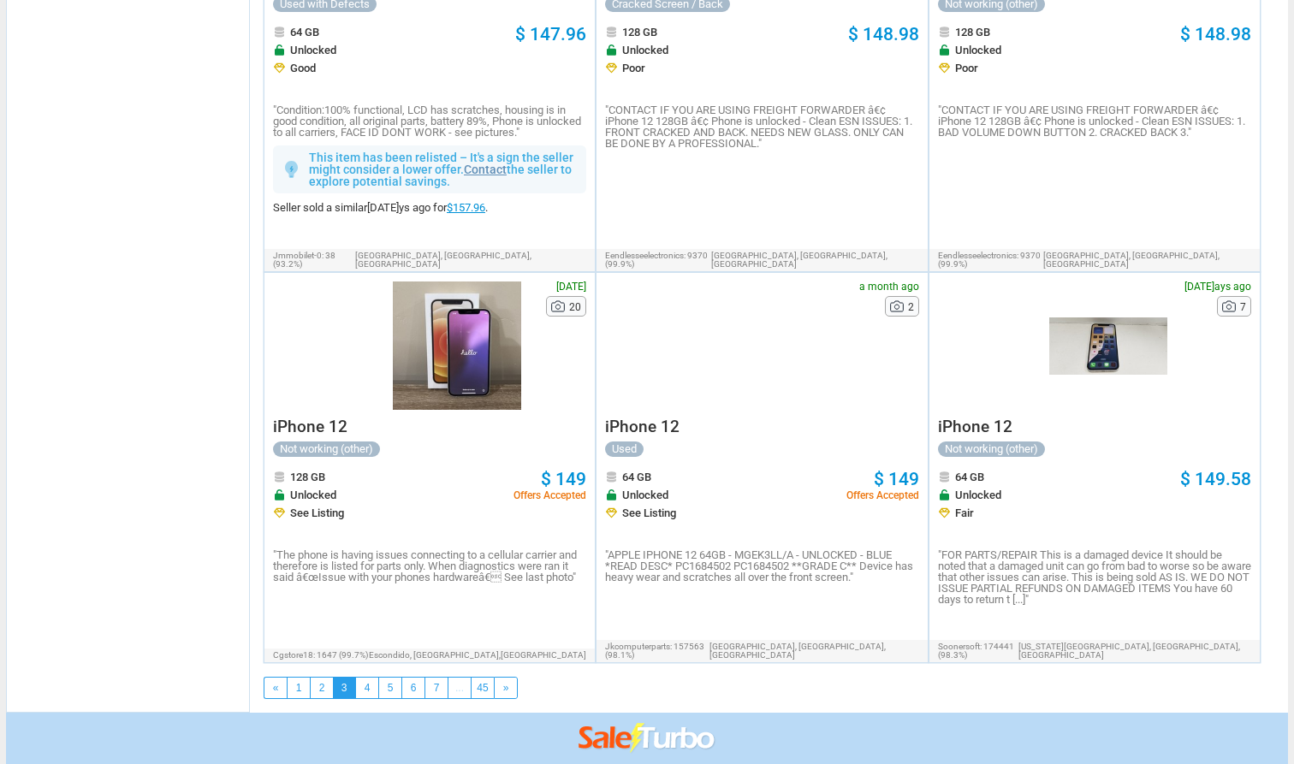
scroll to position [2824, 0]
click at [370, 678] on link "4" at bounding box center [367, 688] width 22 height 21
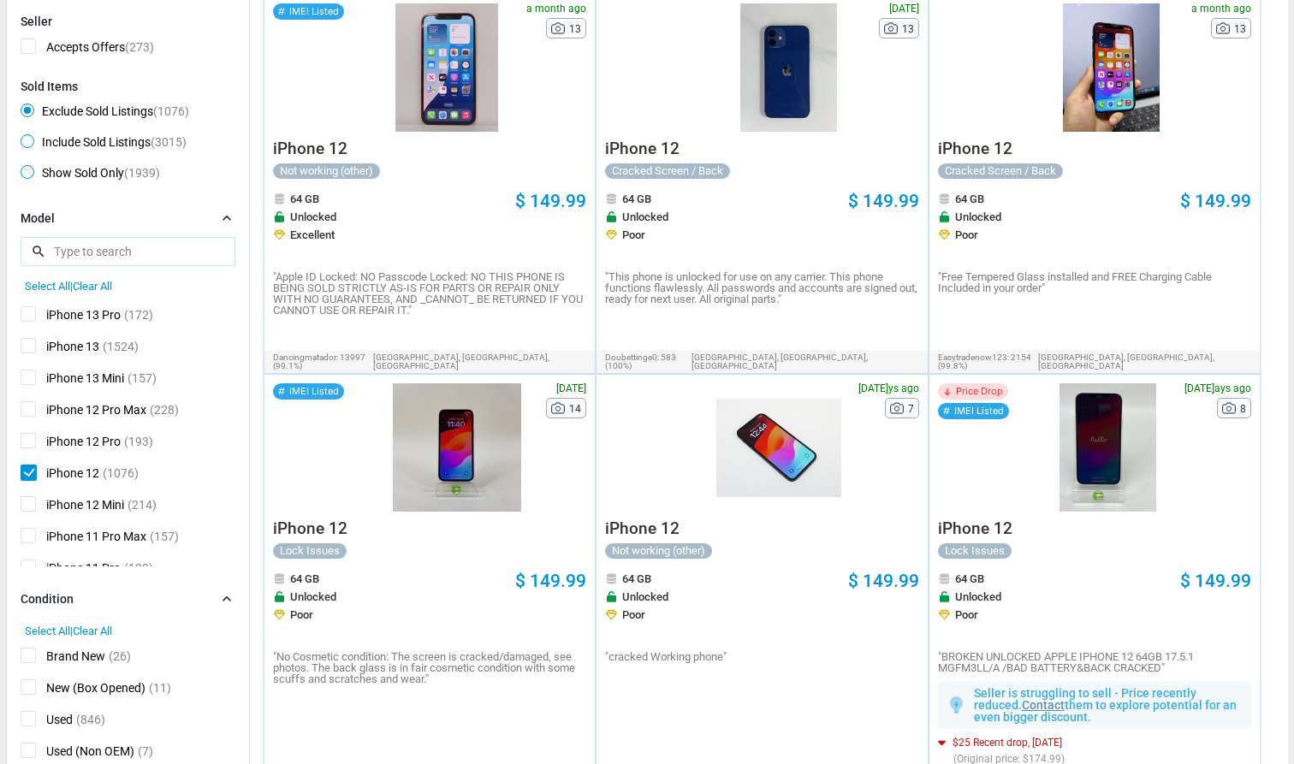
scroll to position [185, 0]
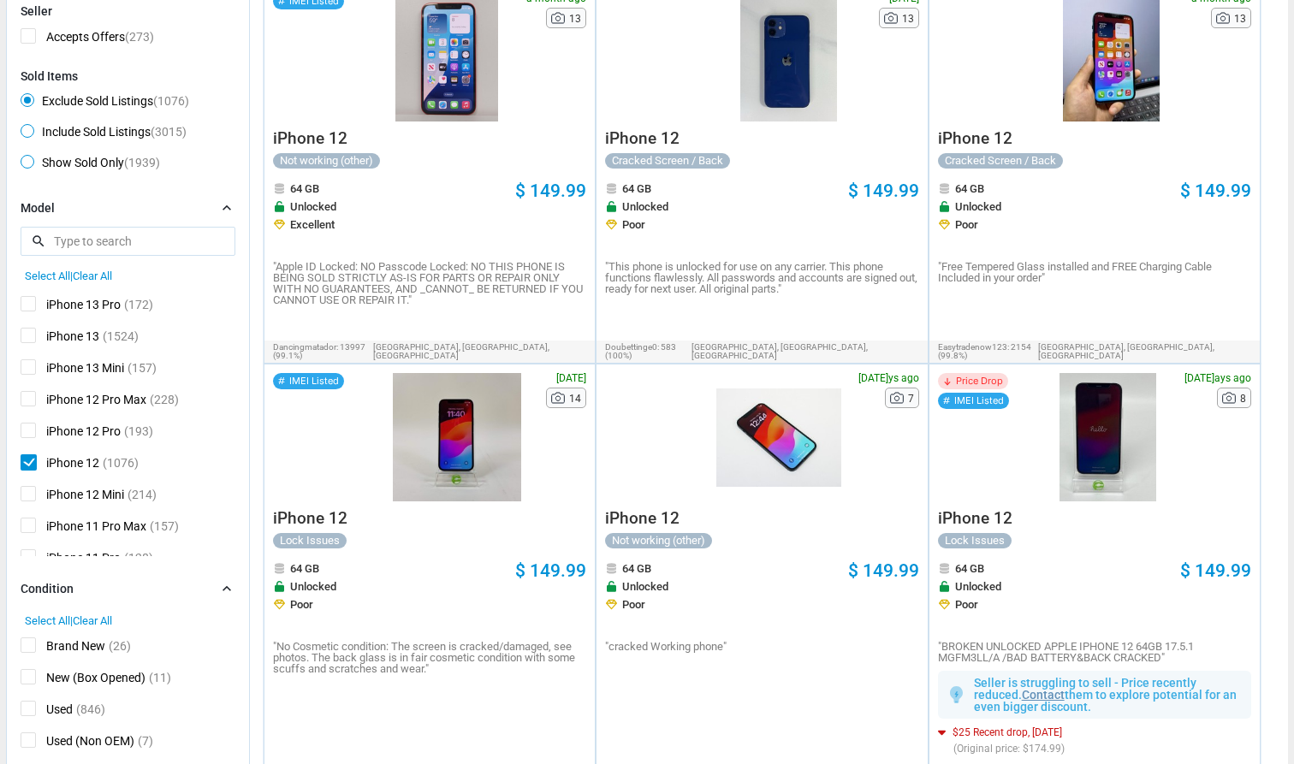
click at [646, 109] on div at bounding box center [1111, 57] width 125 height 128
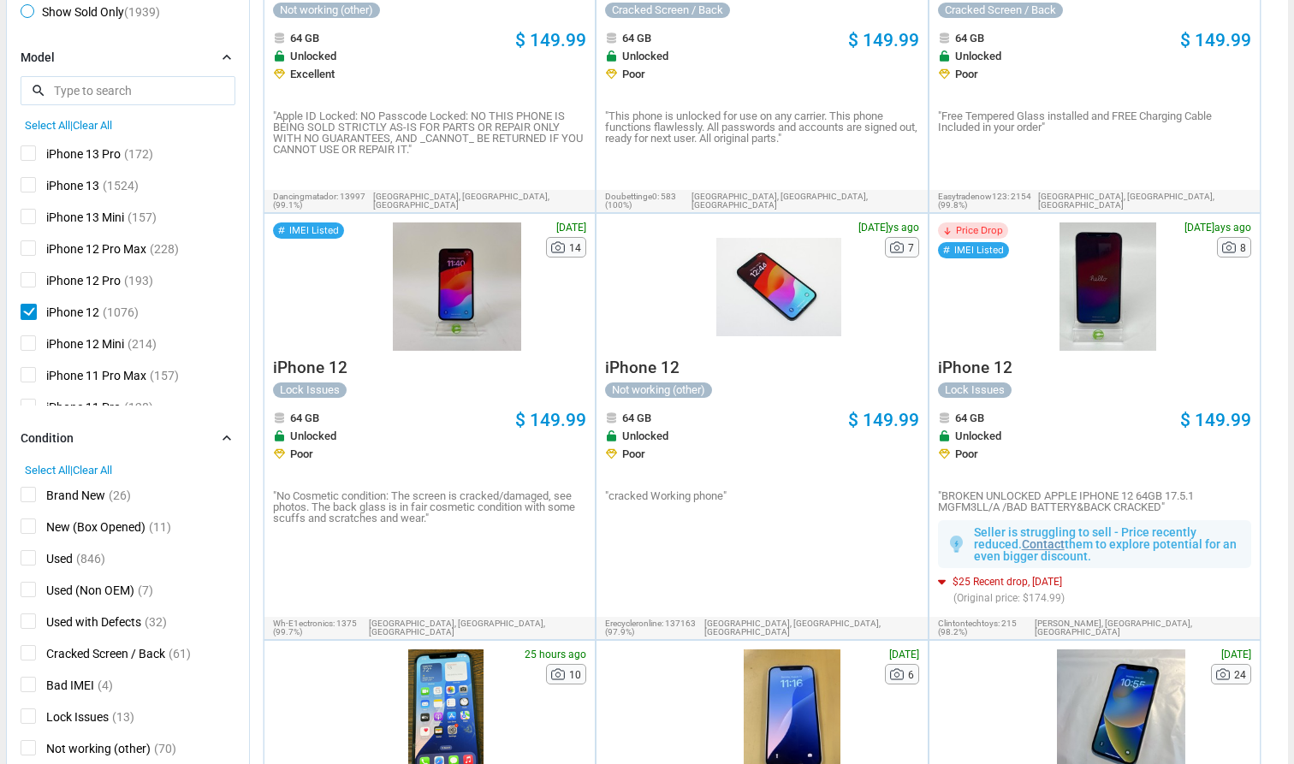
scroll to position [364, 0]
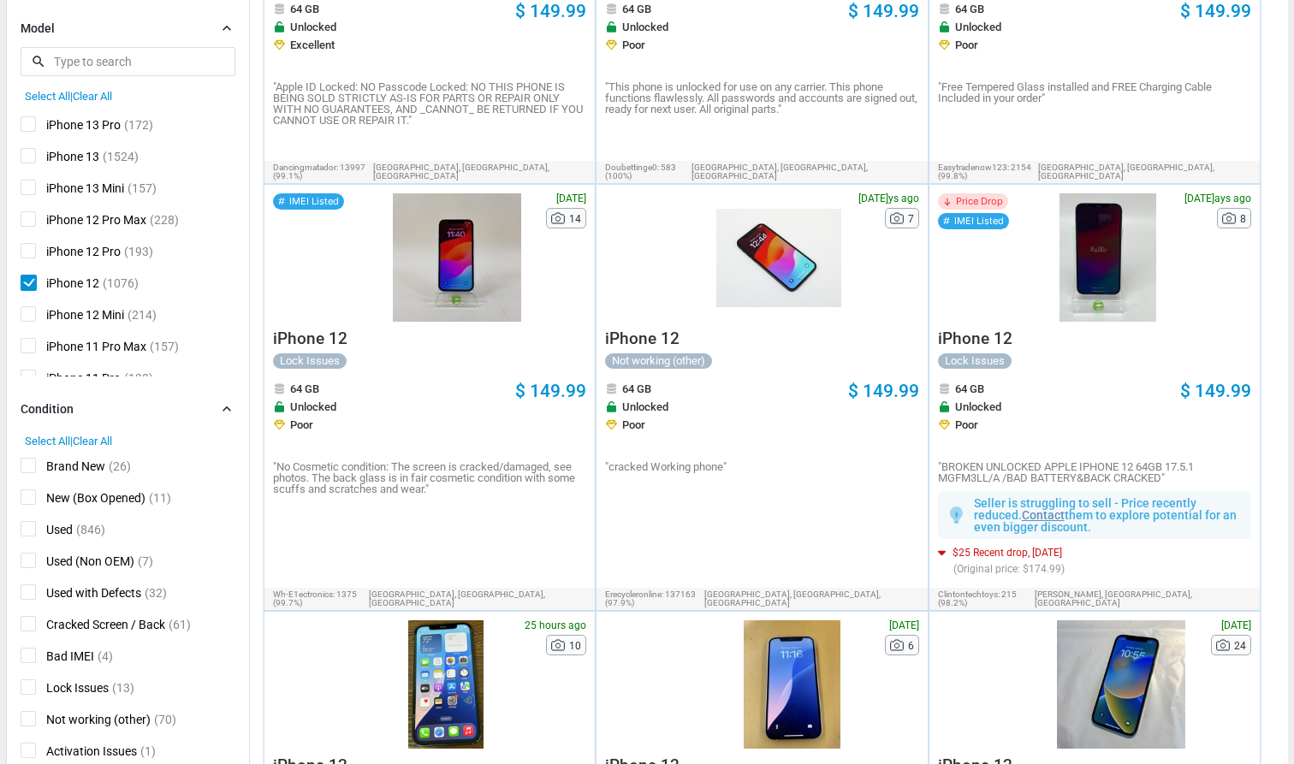
click at [430, 242] on div at bounding box center [456, 257] width 145 height 128
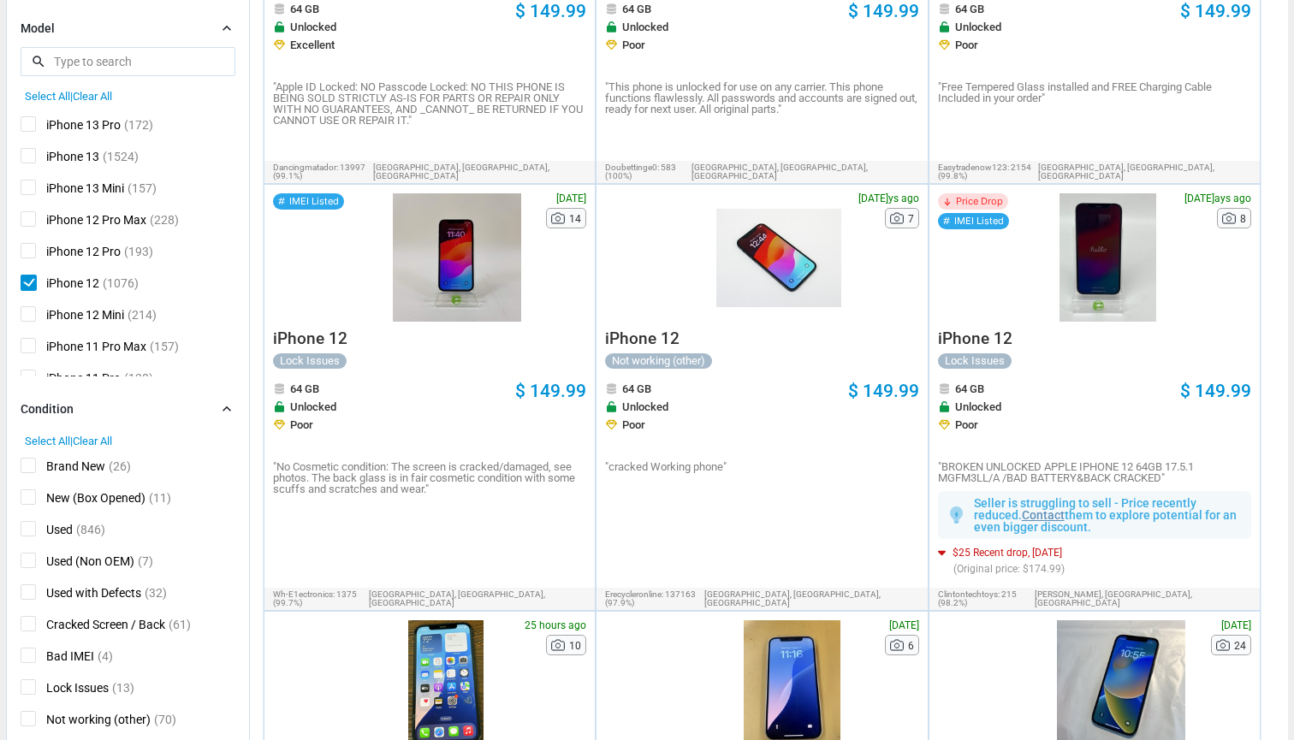
click at [646, 295] on div at bounding box center [778, 257] width 124 height 128
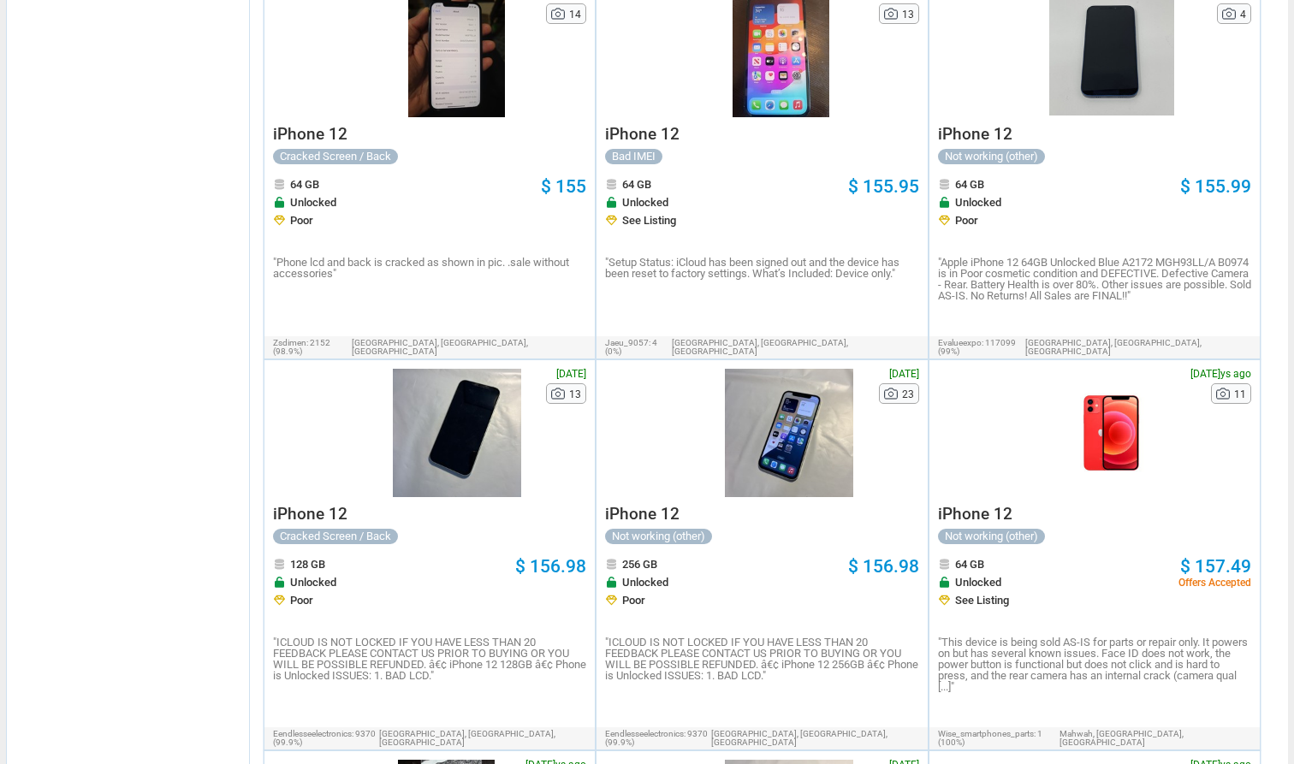
scroll to position [2224, 0]
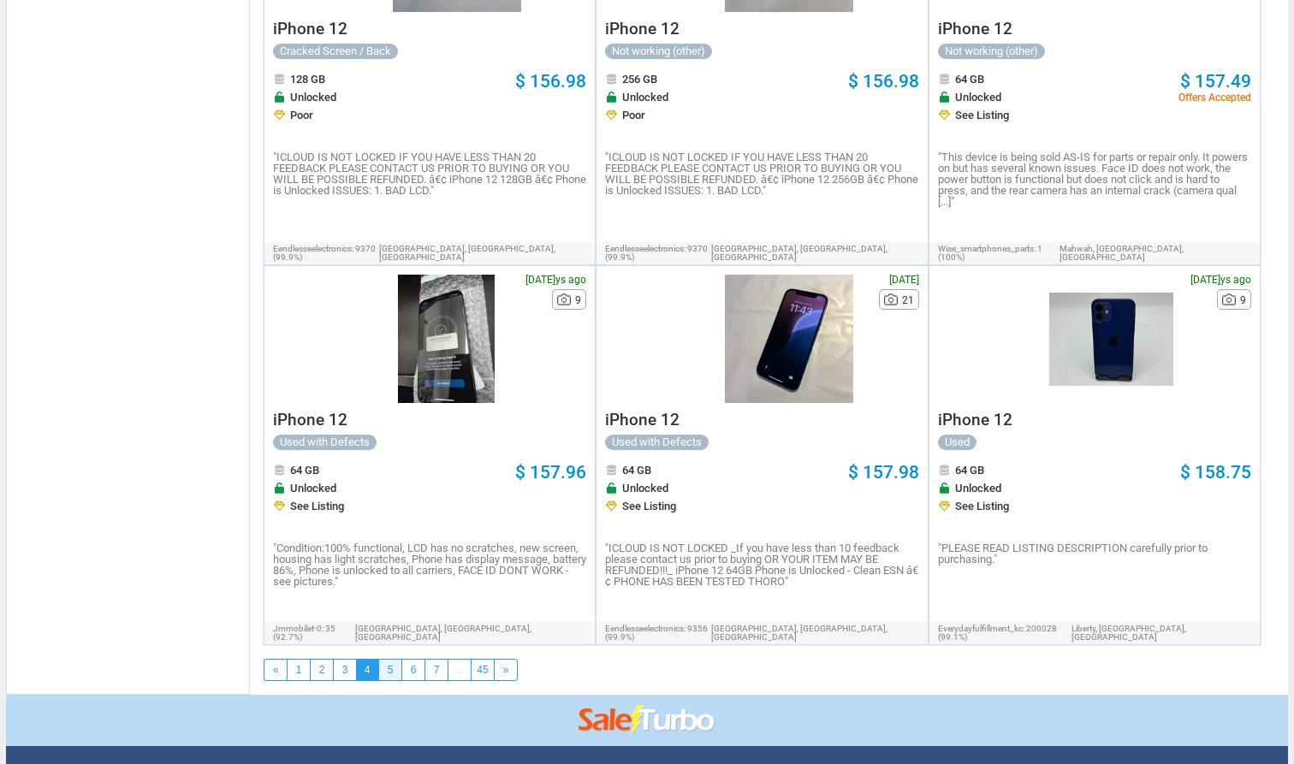
click at [394, 660] on link "5" at bounding box center [390, 670] width 22 height 21
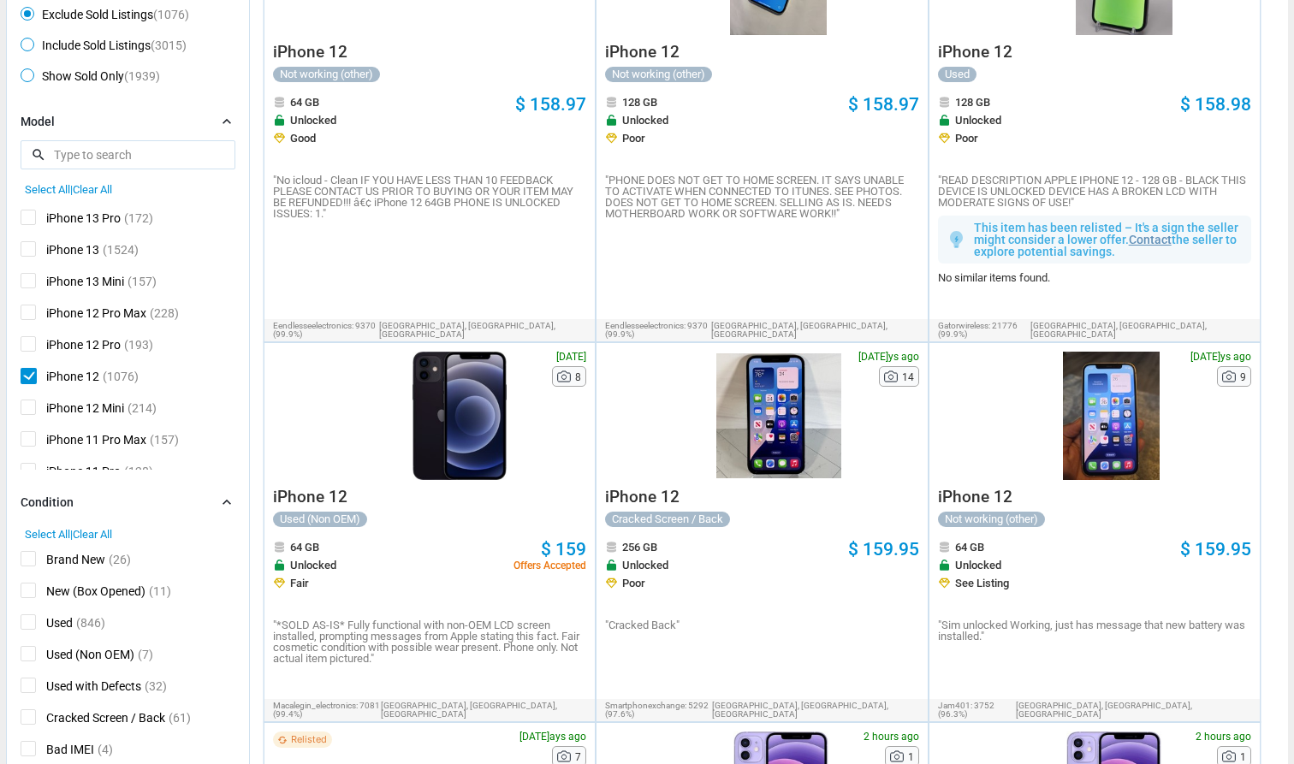
scroll to position [276, 0]
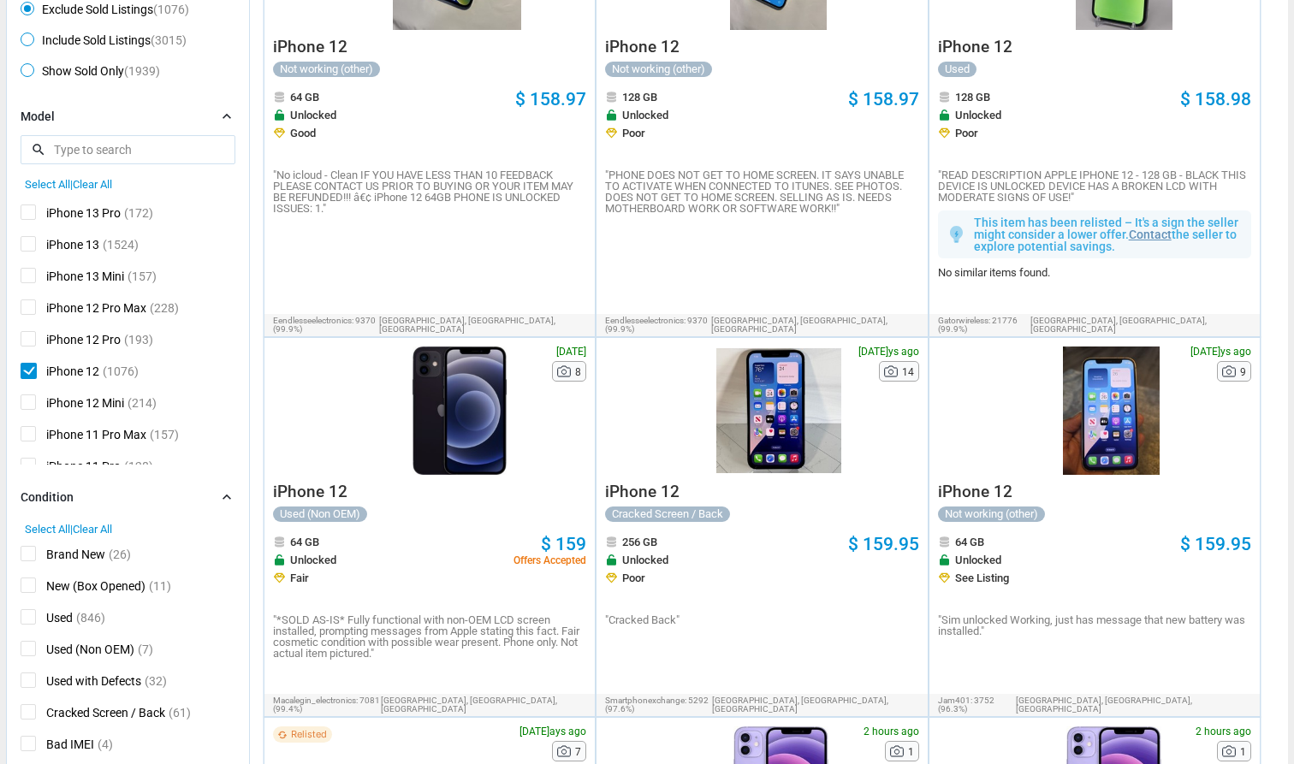
click at [646, 347] on div at bounding box center [778, 411] width 124 height 128
